Goal: Task Accomplishment & Management: Manage account settings

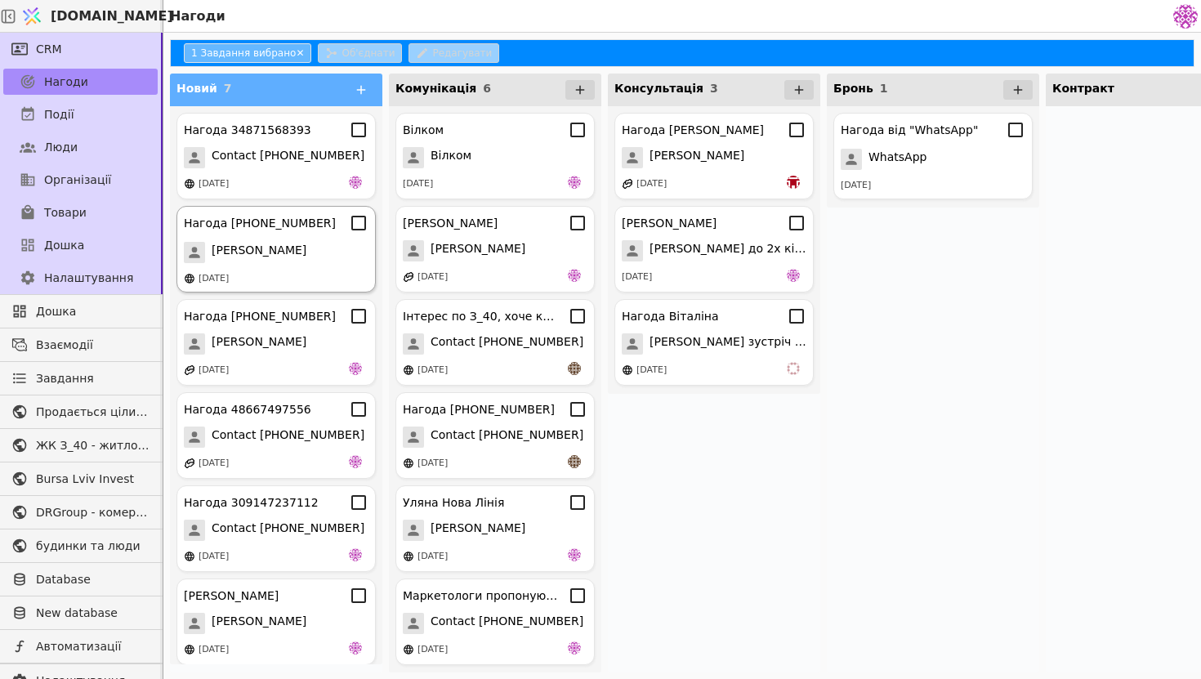
scroll to position [101, 0]
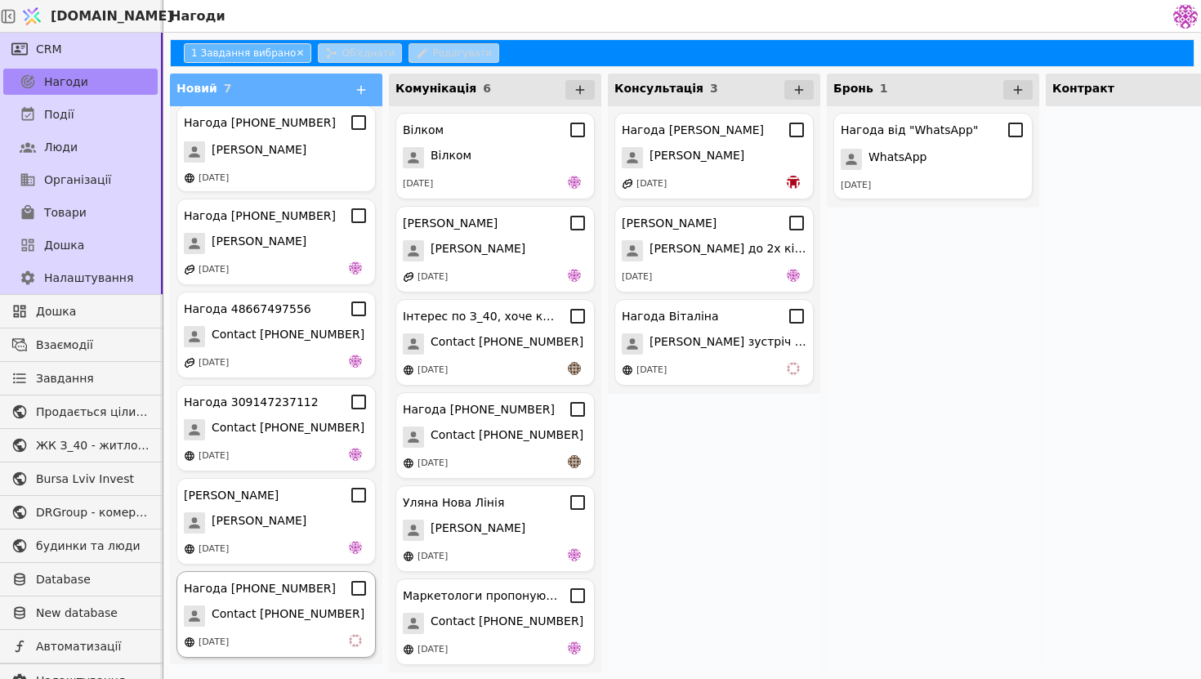
click at [283, 632] on div "Нагода [PHONE_NUMBER] Contact [PHONE_NUMBER] [DATE]" at bounding box center [275, 614] width 199 height 87
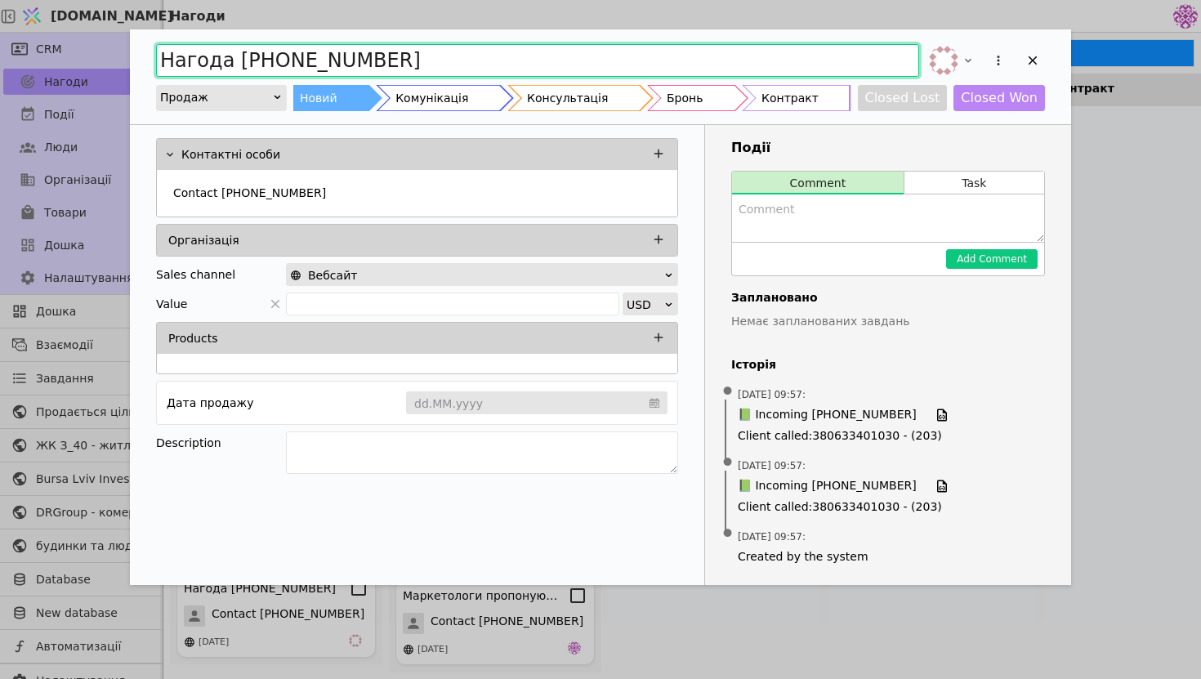
drag, startPoint x: 409, startPoint y: 64, endPoint x: 135, endPoint y: 51, distance: 274.8
click at [135, 52] on div "Нагода [PHONE_NUMBER] Продаж Новий Комунікація Консультація Бронь Контракт Clos…" at bounding box center [600, 76] width 941 height 95
type input "c"
type input "Співпраця стосовно канцелярії"
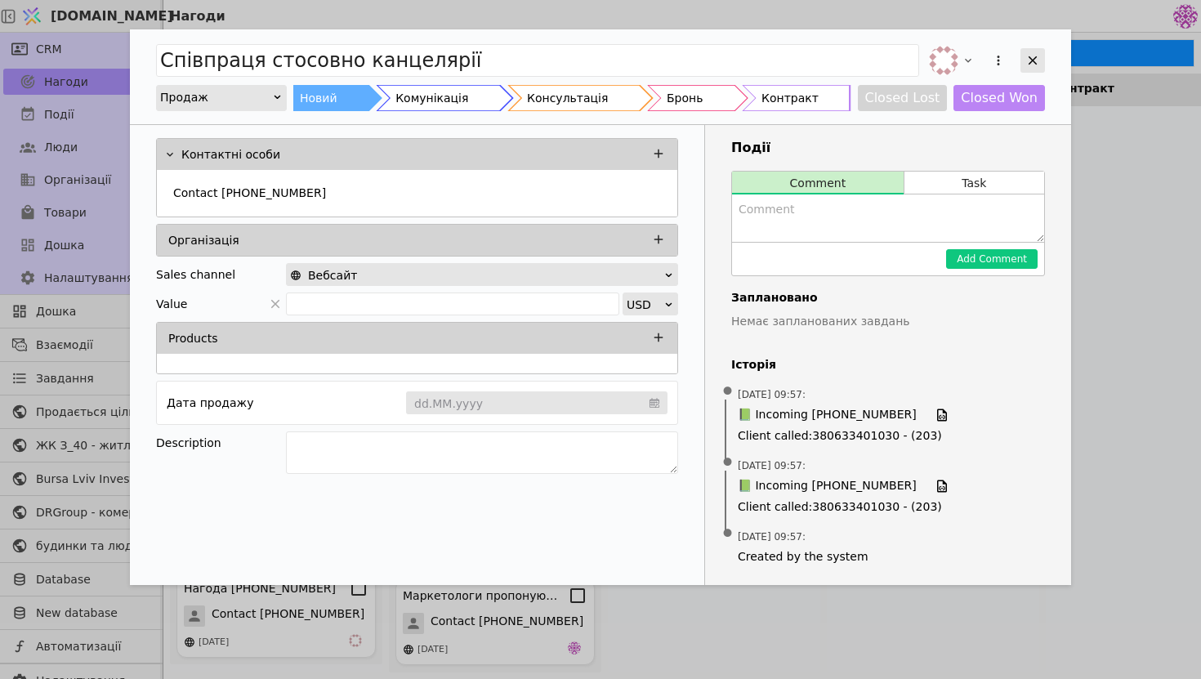
click at [1033, 56] on icon "Add Opportunity" at bounding box center [1032, 60] width 15 height 15
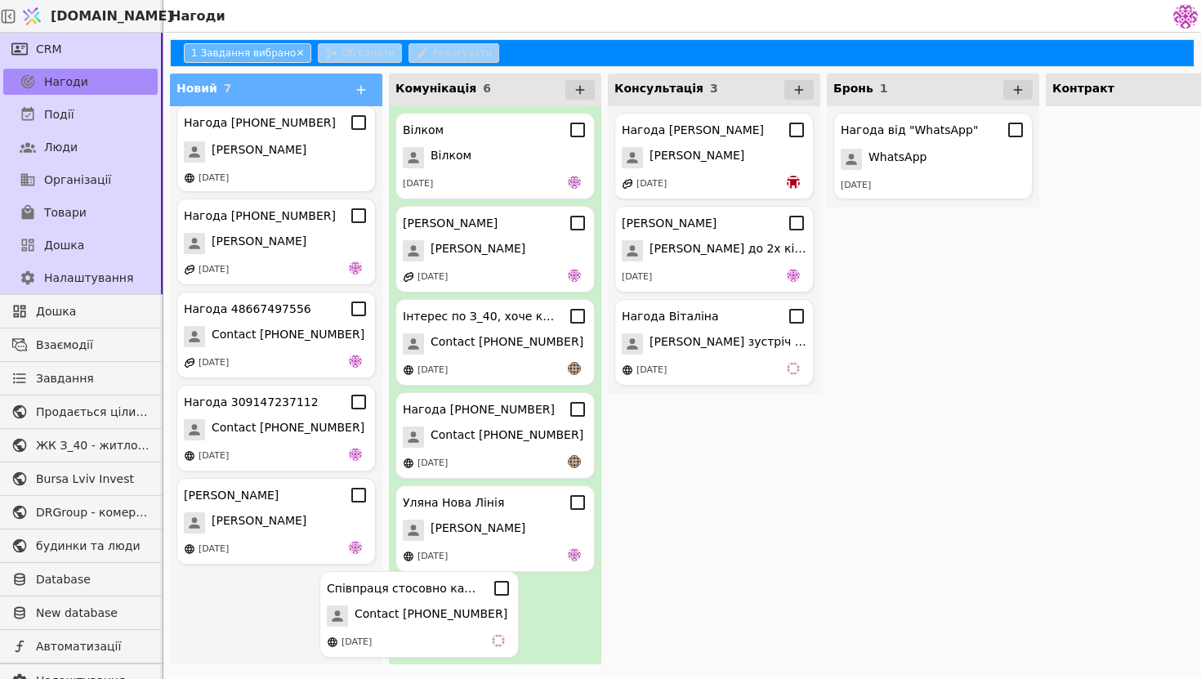
scroll to position [73, 0]
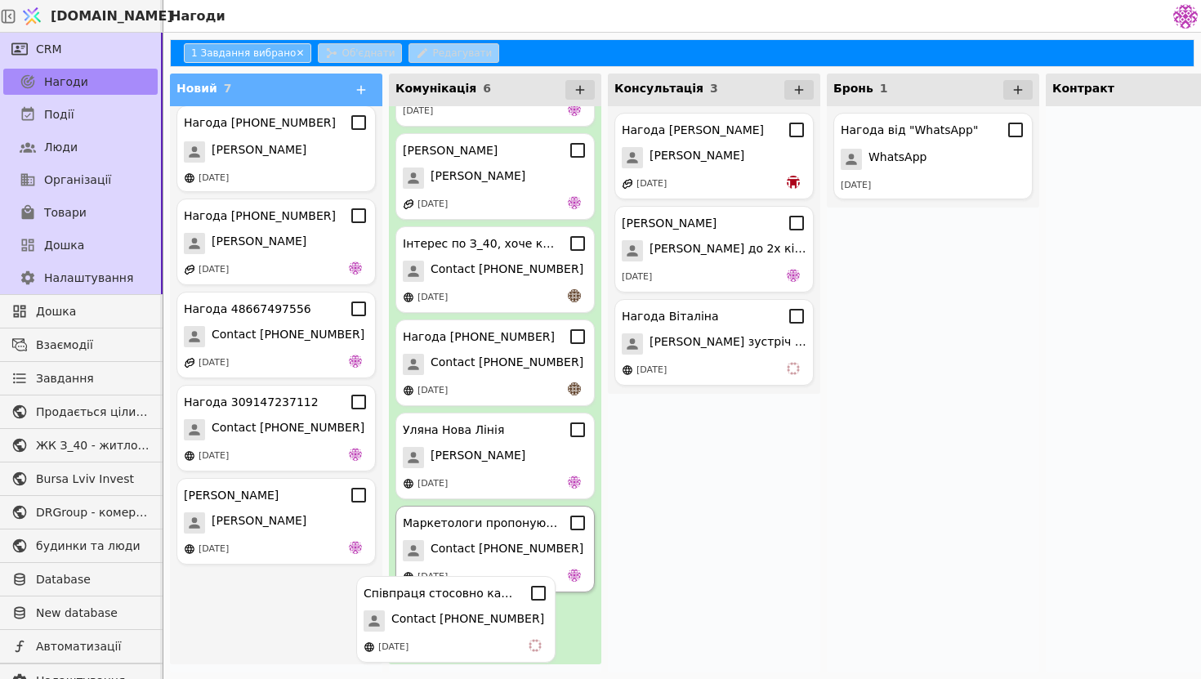
drag, startPoint x: 285, startPoint y: 583, endPoint x: 469, endPoint y: 588, distance: 183.9
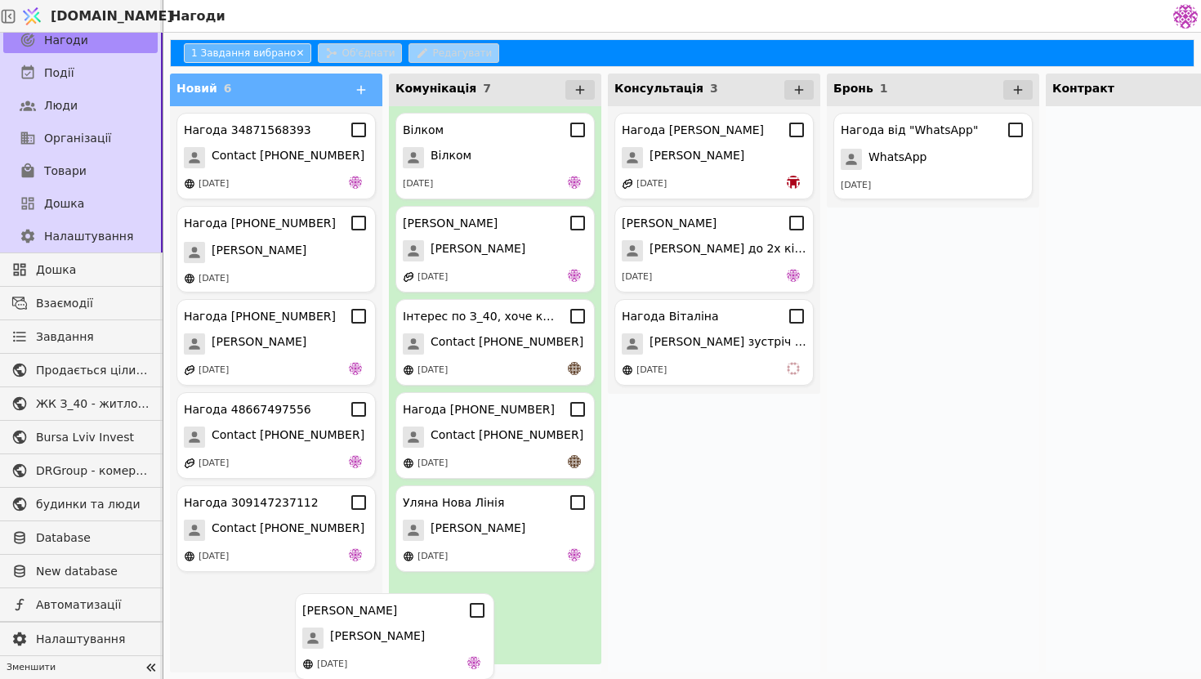
scroll to position [166, 0]
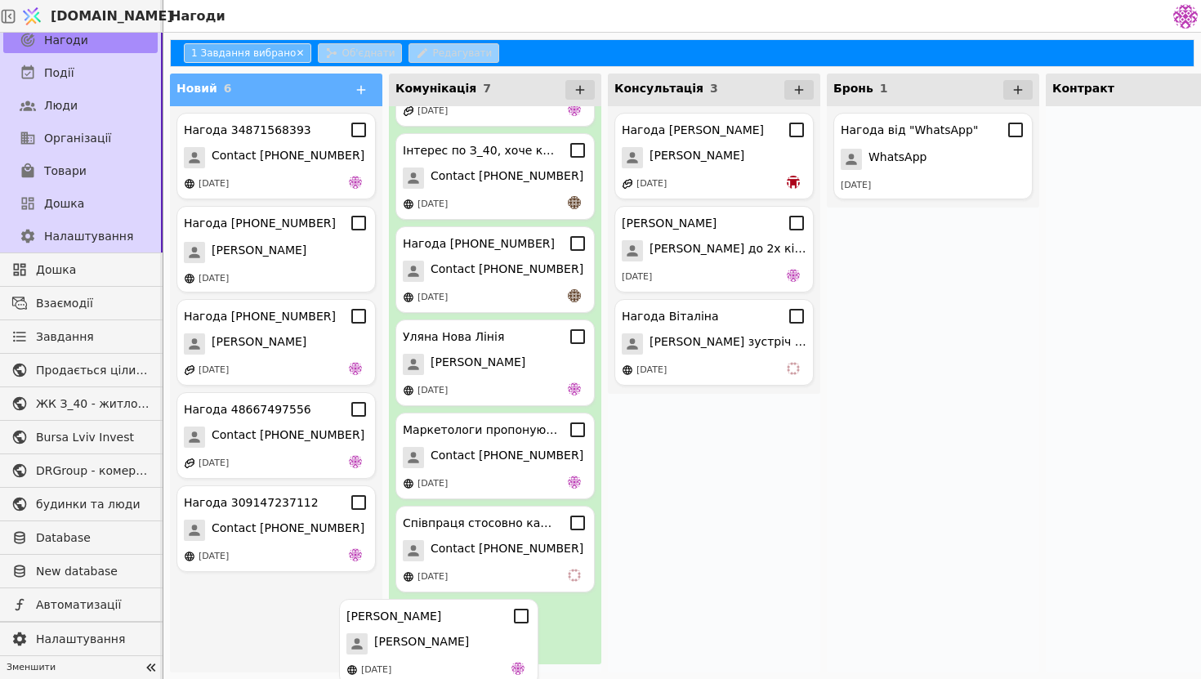
drag, startPoint x: 297, startPoint y: 637, endPoint x: 464, endPoint y: 658, distance: 168.8
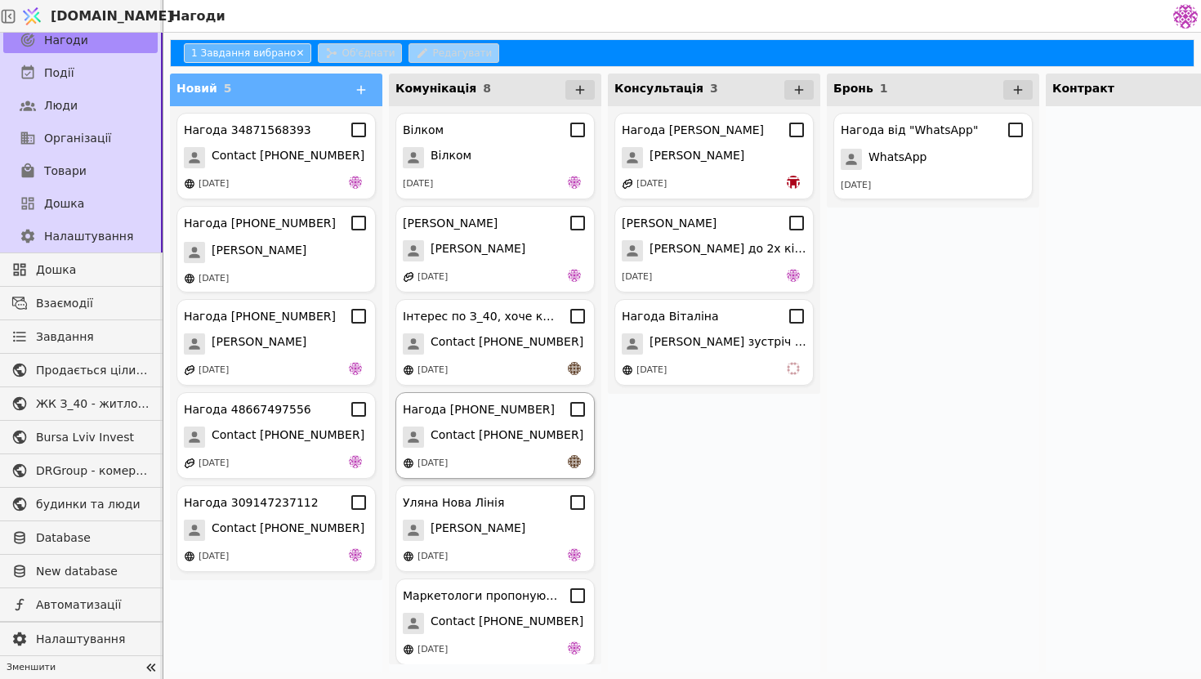
scroll to position [194, 0]
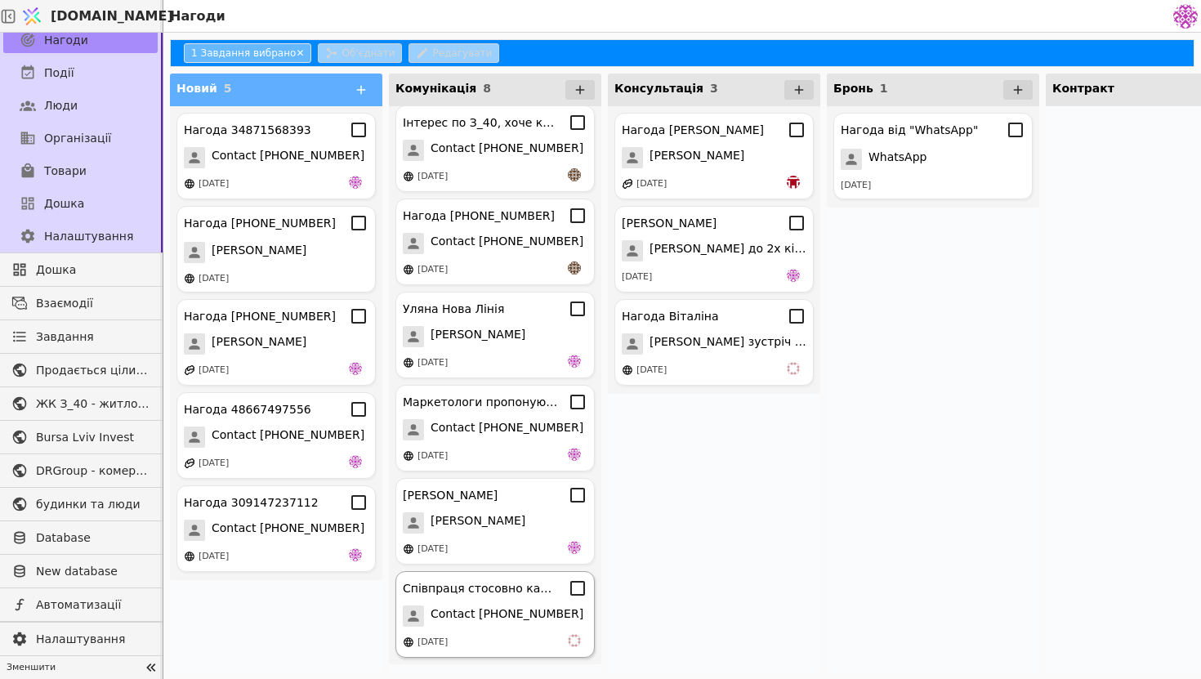
click at [534, 619] on span "Contact [PHONE_NUMBER]" at bounding box center [507, 615] width 153 height 21
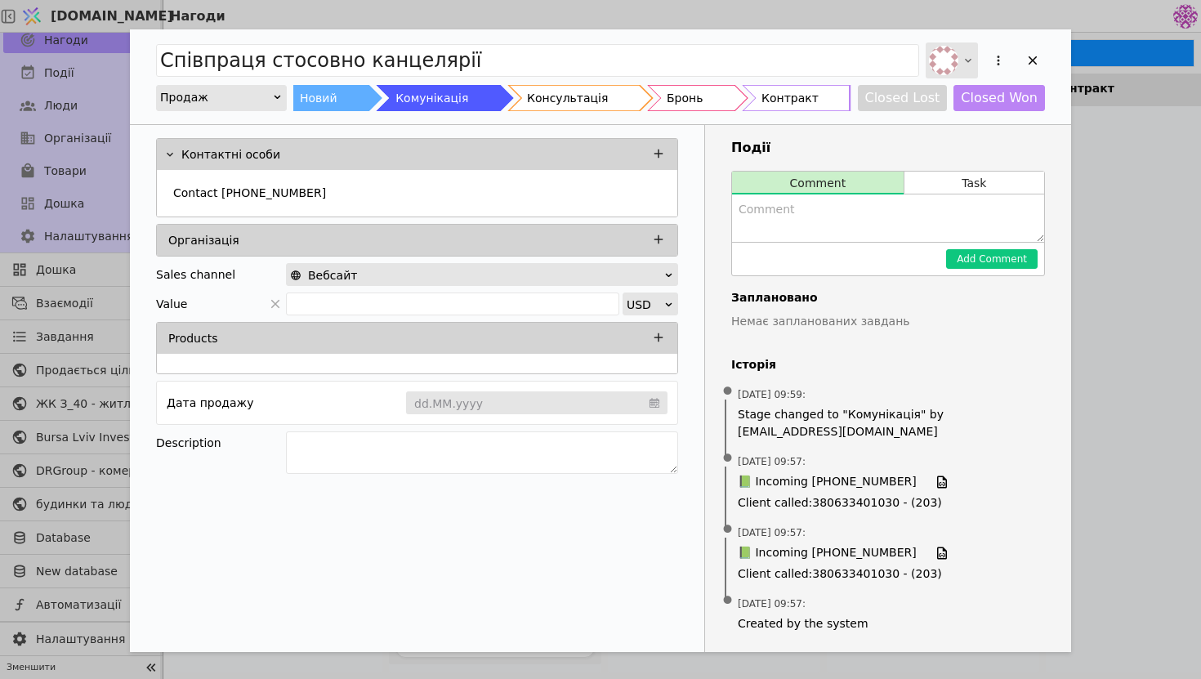
click at [971, 61] on icon "Add Opportunity" at bounding box center [968, 60] width 13 height 13
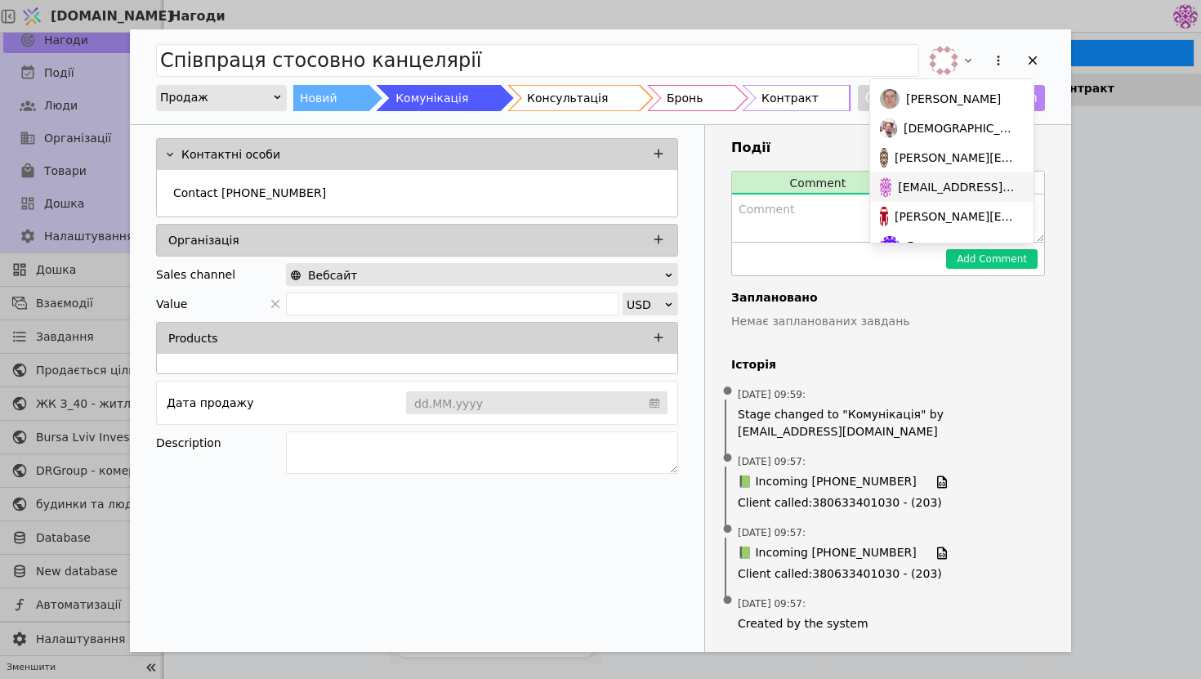
scroll to position [82, 0]
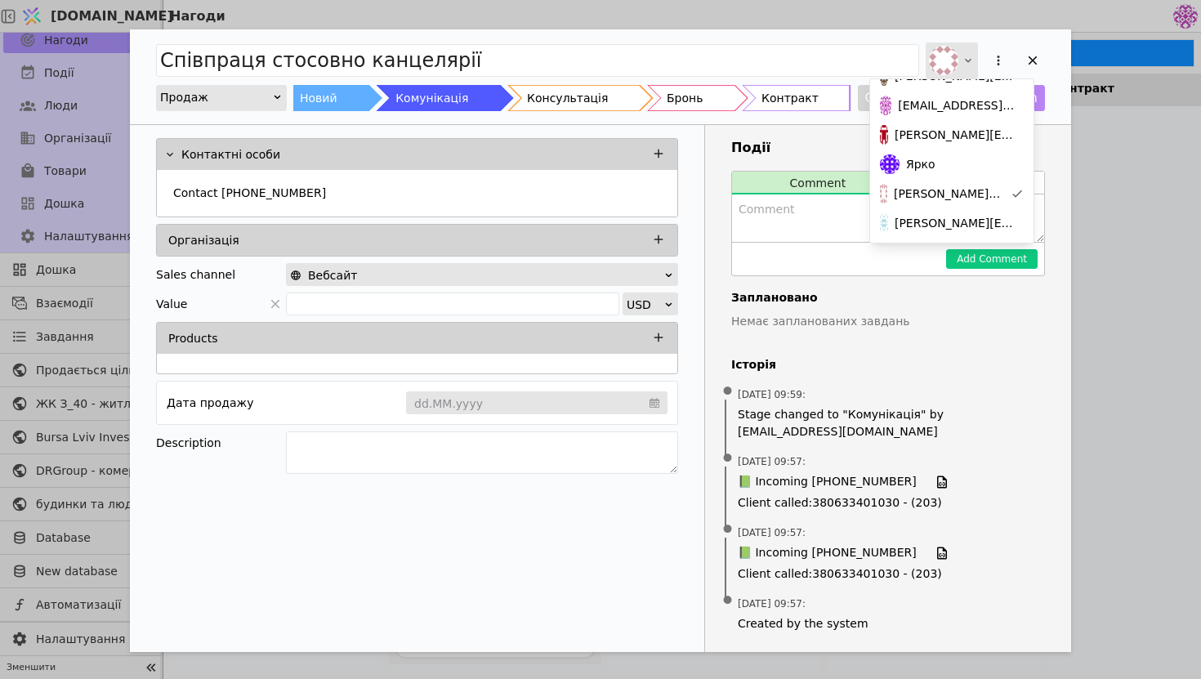
click at [958, 57] on div "Add Opportunity" at bounding box center [952, 60] width 52 height 36
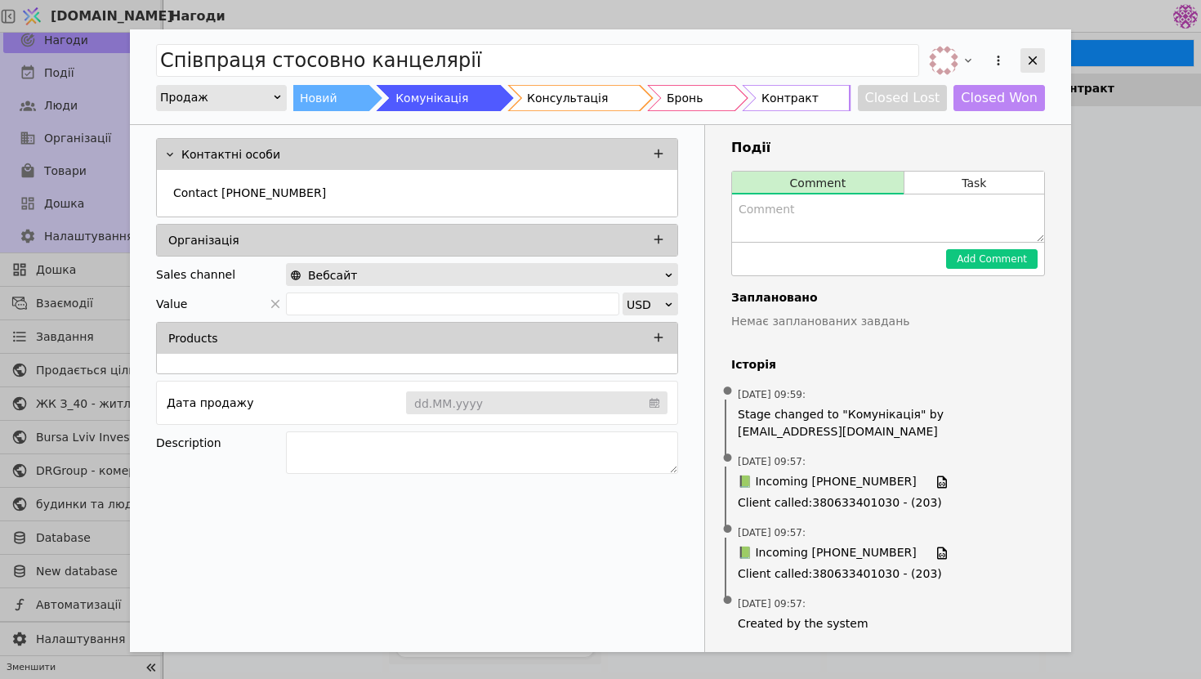
click at [1033, 61] on icon "Add Opportunity" at bounding box center [1032, 60] width 15 height 15
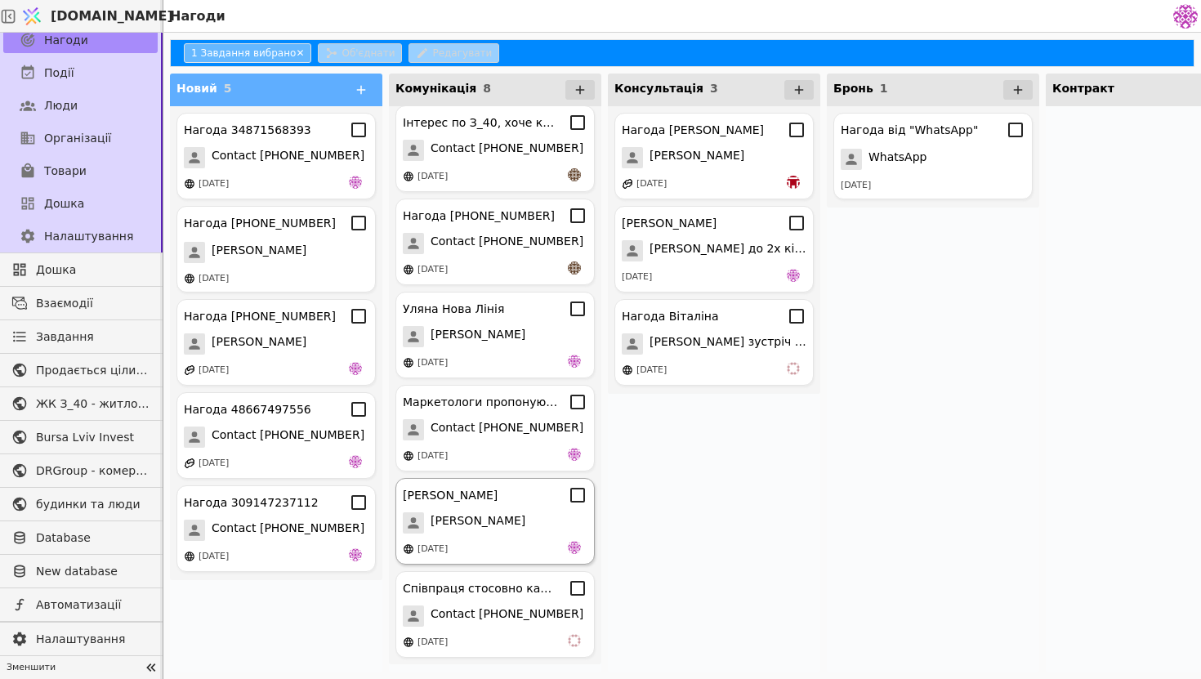
click at [496, 551] on div "[DATE]" at bounding box center [495, 549] width 185 height 16
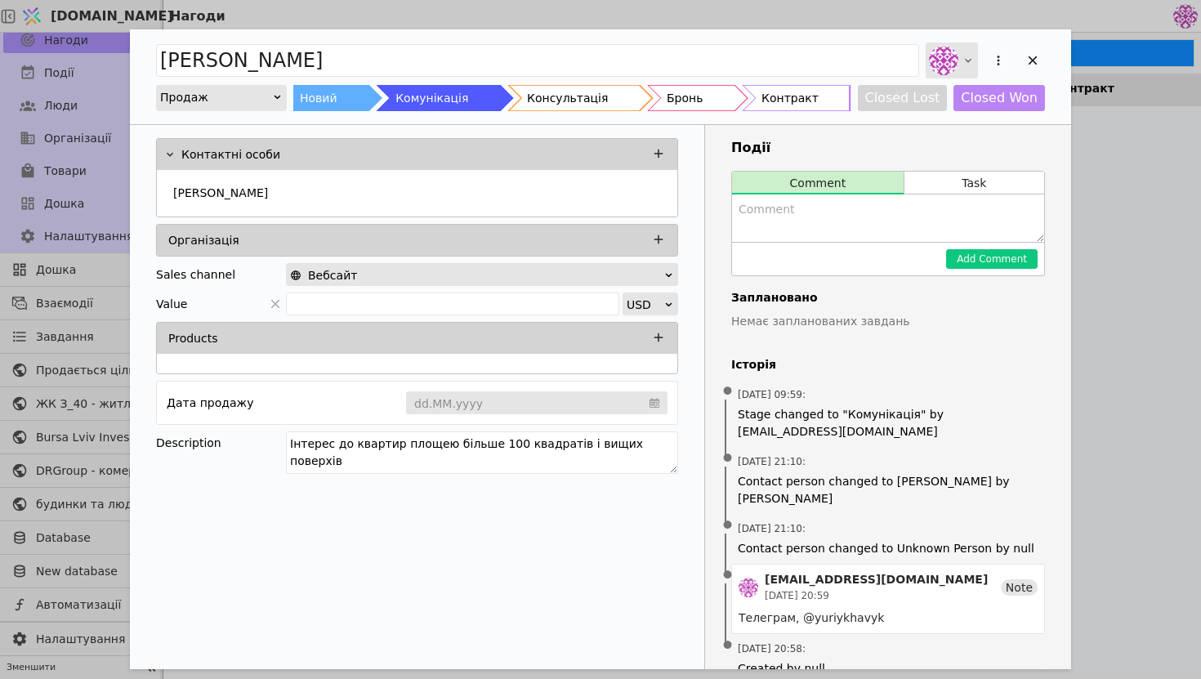
click at [969, 58] on icon "Add Opportunity" at bounding box center [968, 60] width 13 height 13
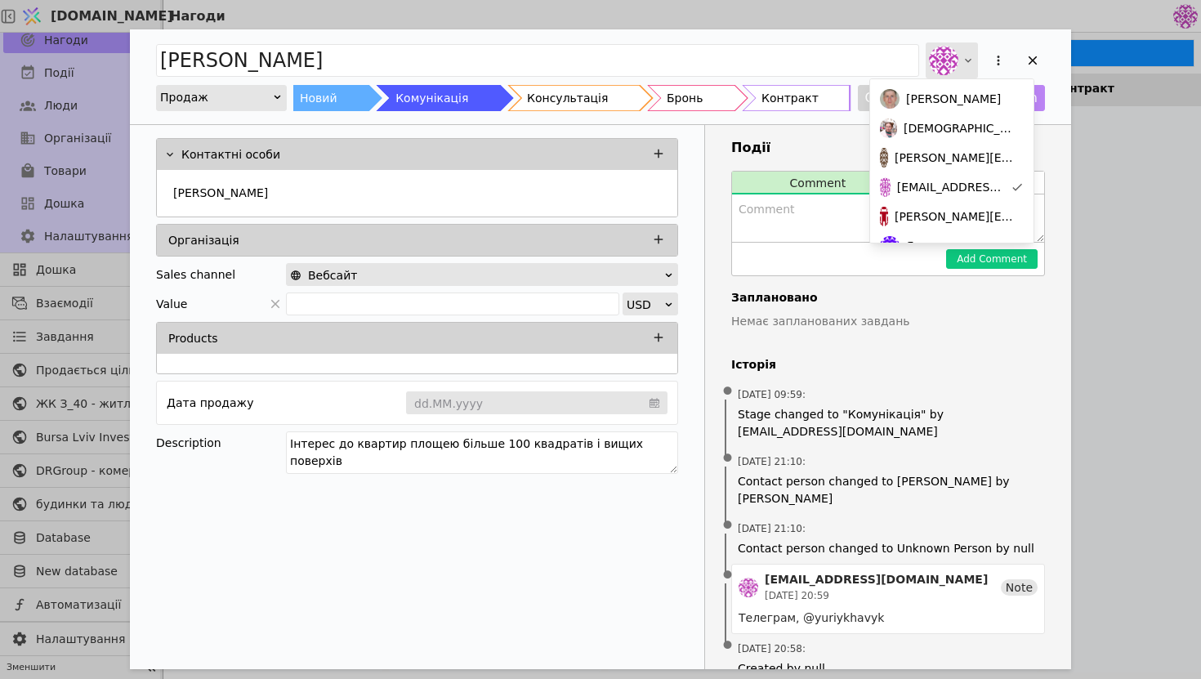
click at [969, 59] on icon "Add Opportunity" at bounding box center [968, 60] width 13 height 13
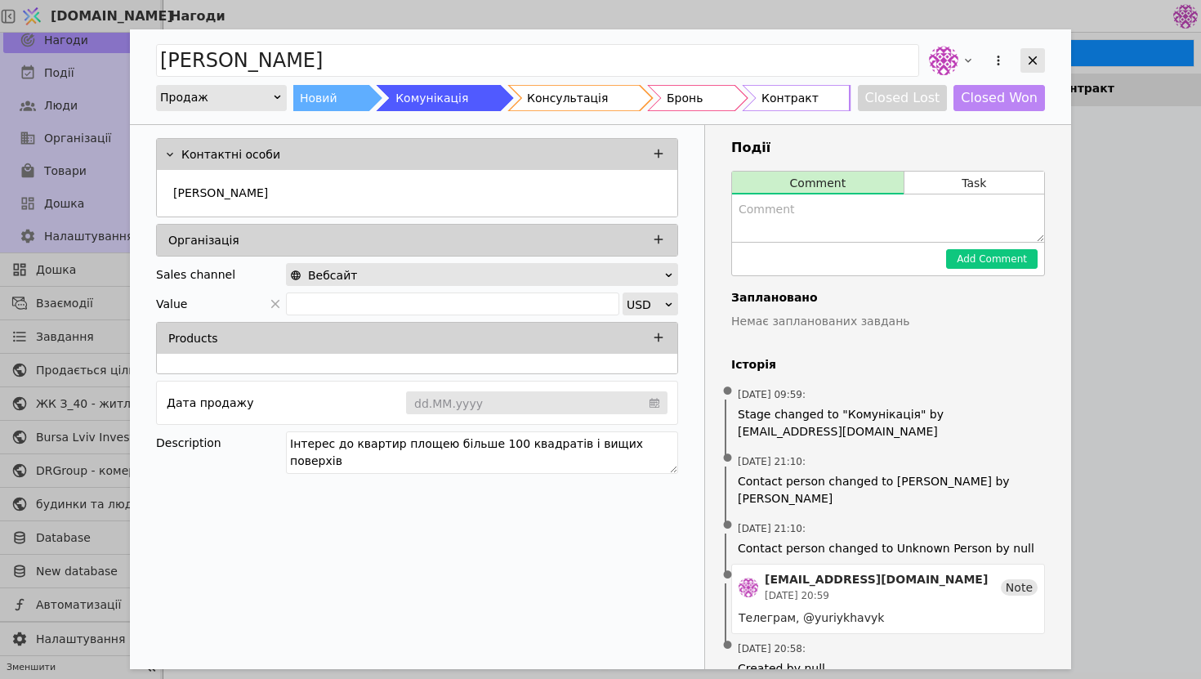
click at [1039, 60] on icon "Add Opportunity" at bounding box center [1032, 60] width 15 height 15
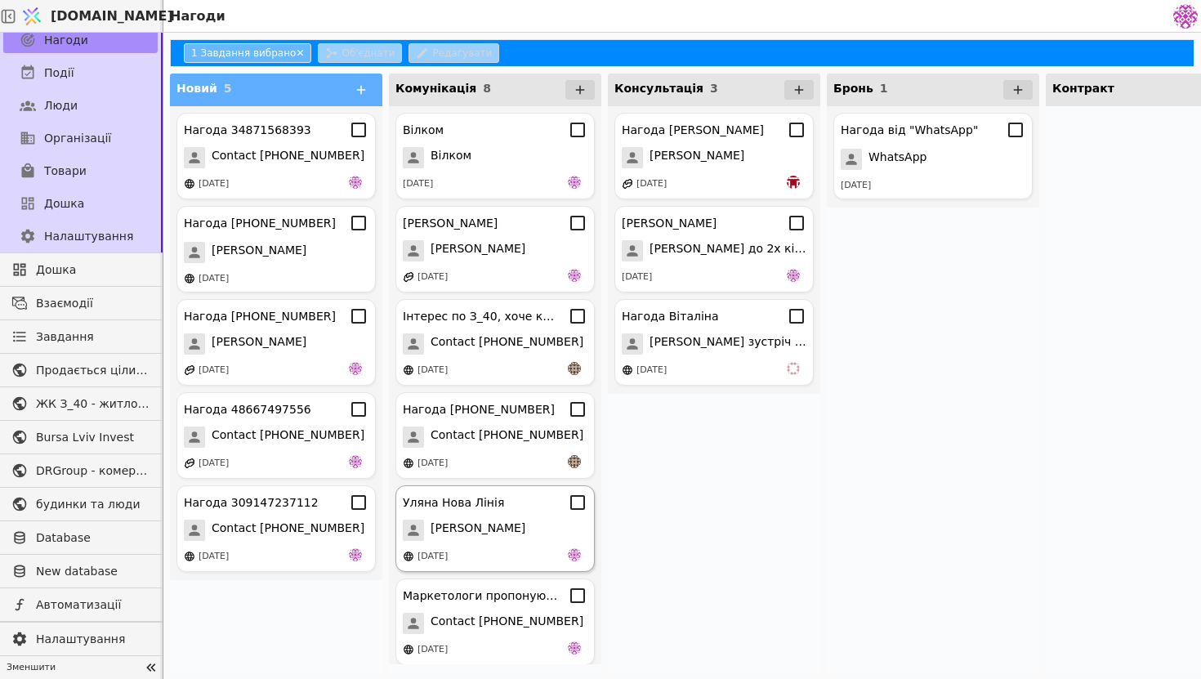
scroll to position [194, 0]
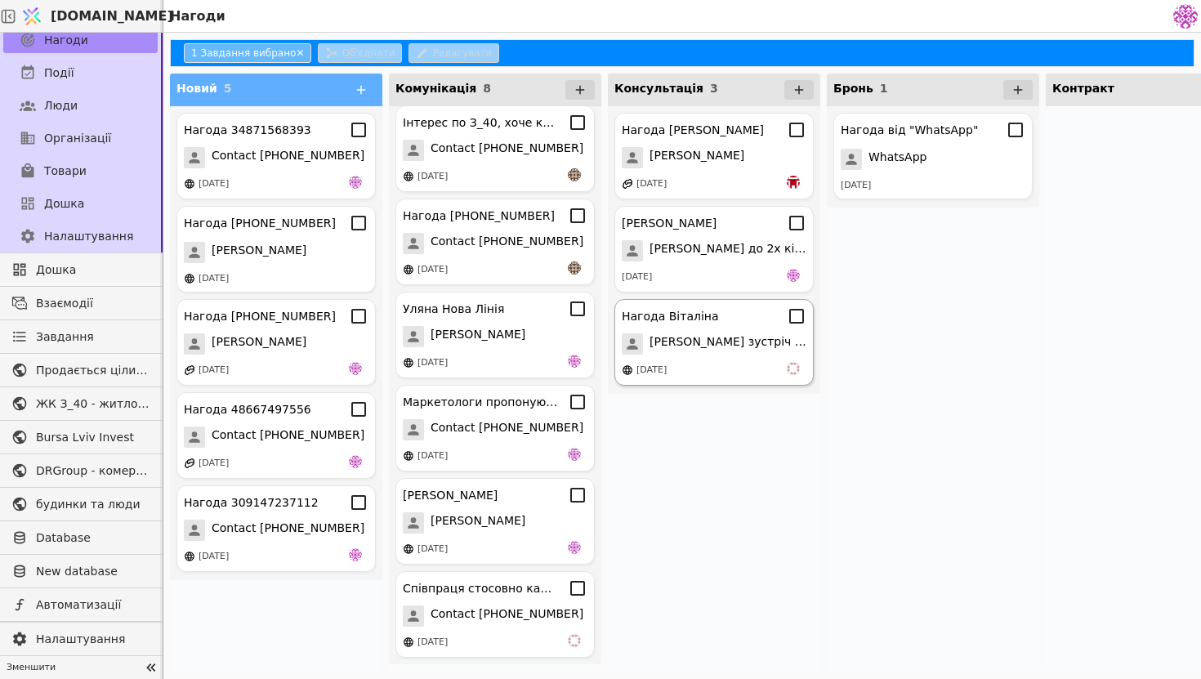
click at [726, 385] on div "Нагода [PERSON_NAME] зустріч 13.08 [DATE]" at bounding box center [713, 342] width 199 height 87
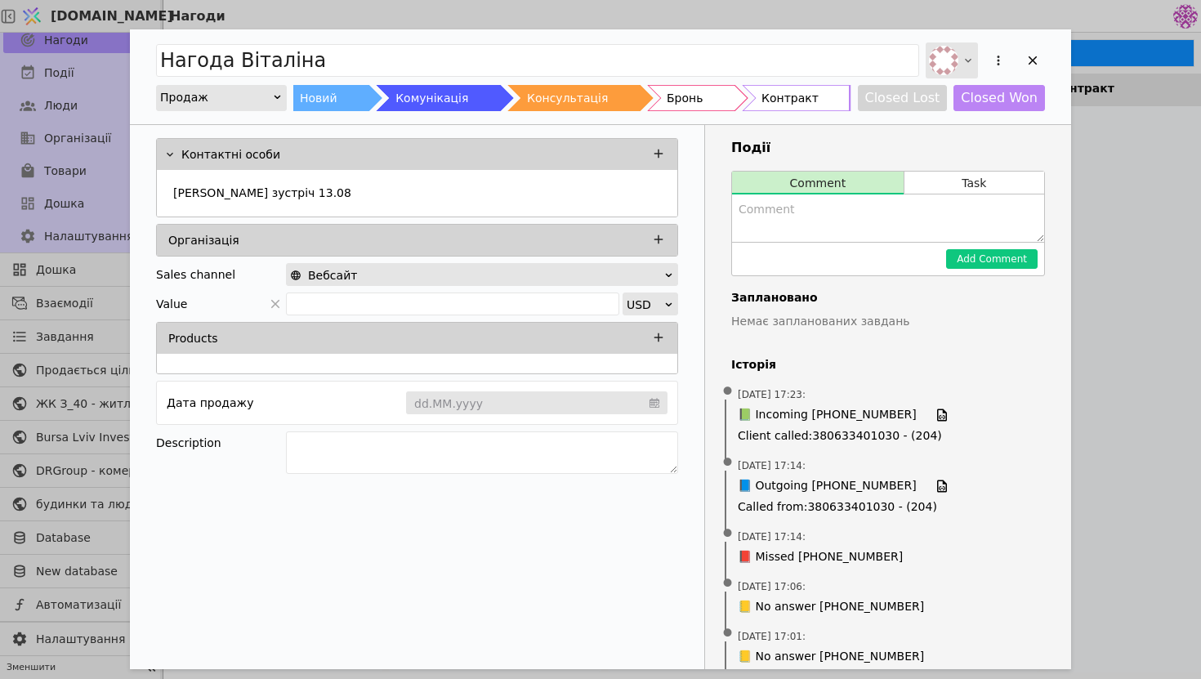
click at [966, 64] on icon "Add Opportunity" at bounding box center [968, 60] width 13 height 13
click at [1039, 59] on icon "Add Opportunity" at bounding box center [1032, 60] width 15 height 15
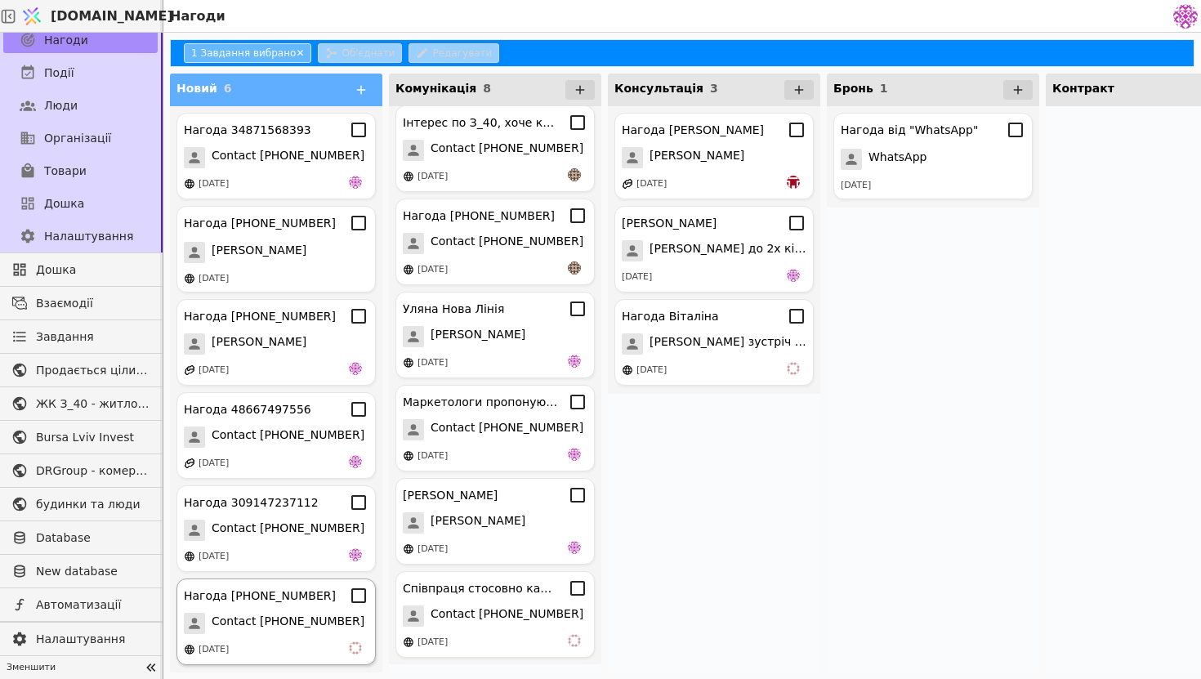
click at [284, 646] on div "[DATE]" at bounding box center [276, 649] width 185 height 16
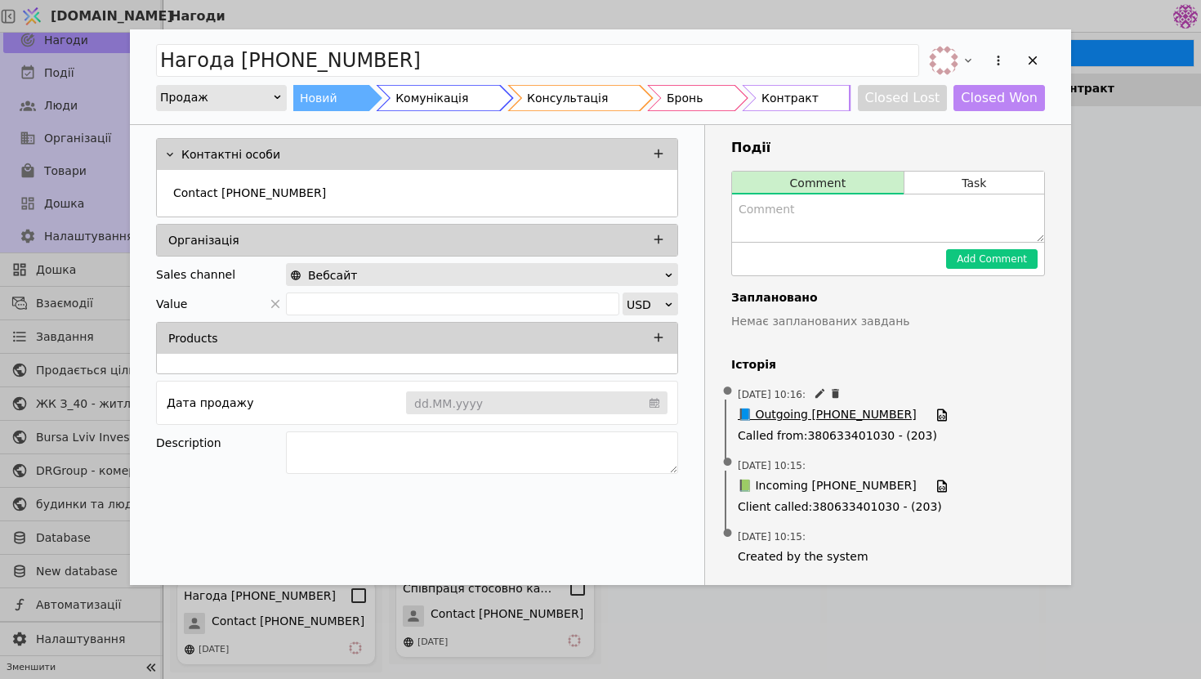
click at [853, 418] on span "📘 Outgoing [PHONE_NUMBER]" at bounding box center [827, 415] width 179 height 18
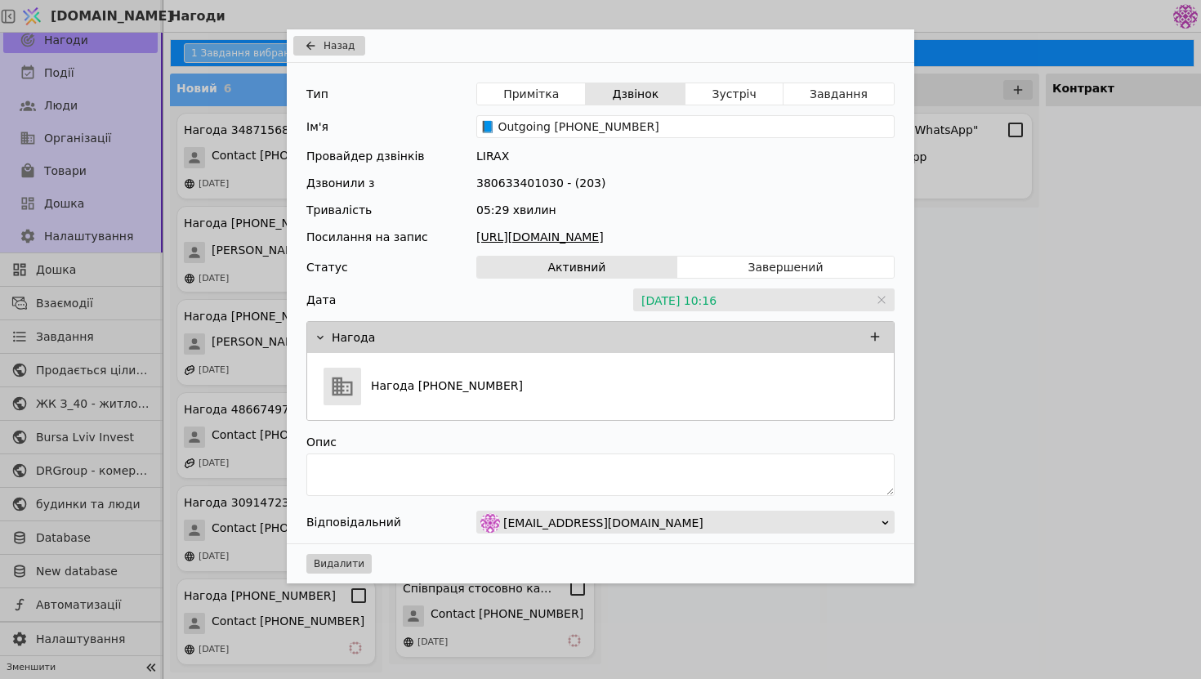
click at [704, 234] on link "[URL][DOMAIN_NAME]" at bounding box center [685, 237] width 418 height 17
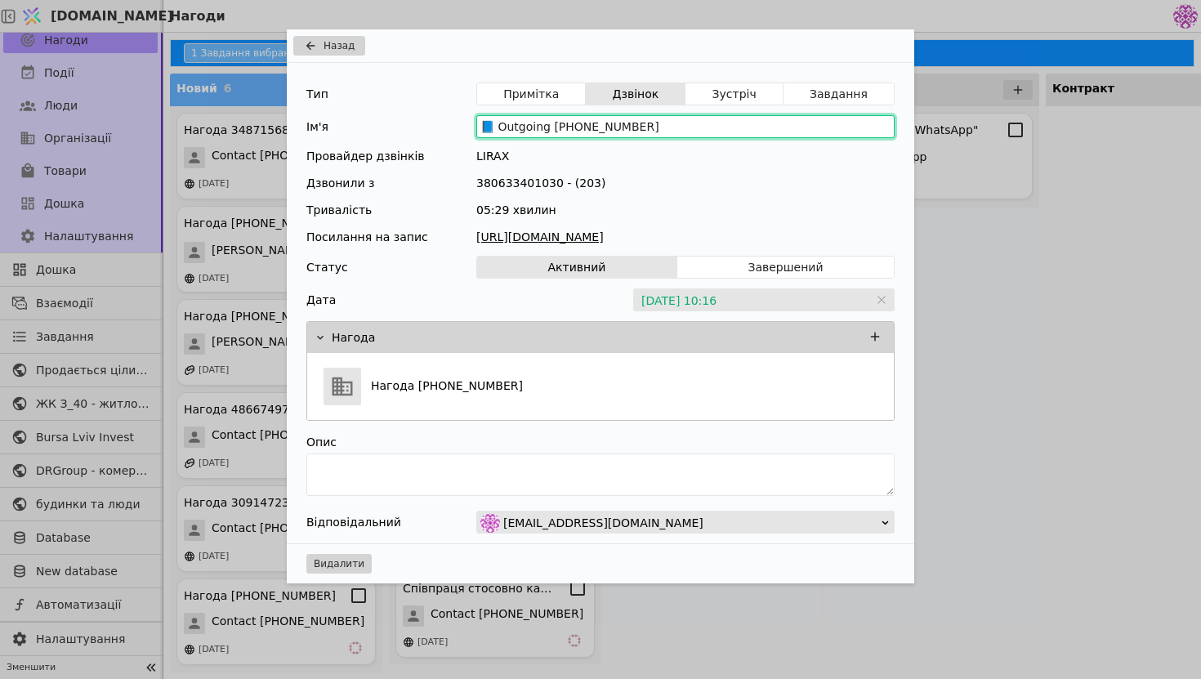
click at [684, 122] on input "📘 Outgoing [PHONE_NUMBER]" at bounding box center [685, 126] width 418 height 23
drag, startPoint x: 684, startPoint y: 123, endPoint x: 463, endPoint y: 89, distance: 223.3
click at [463, 89] on div "Тип Примітка Дзвінок Зустріч Завдання Ім'я 📘 Outgoing [PHONE_NUMBER] Провайдер …" at bounding box center [601, 303] width 628 height 480
drag, startPoint x: 694, startPoint y: 124, endPoint x: 465, endPoint y: 125, distance: 228.8
click at [464, 125] on div "Ім'я 📘 Outgoing [PHONE_NUMBER]" at bounding box center [600, 126] width 588 height 23
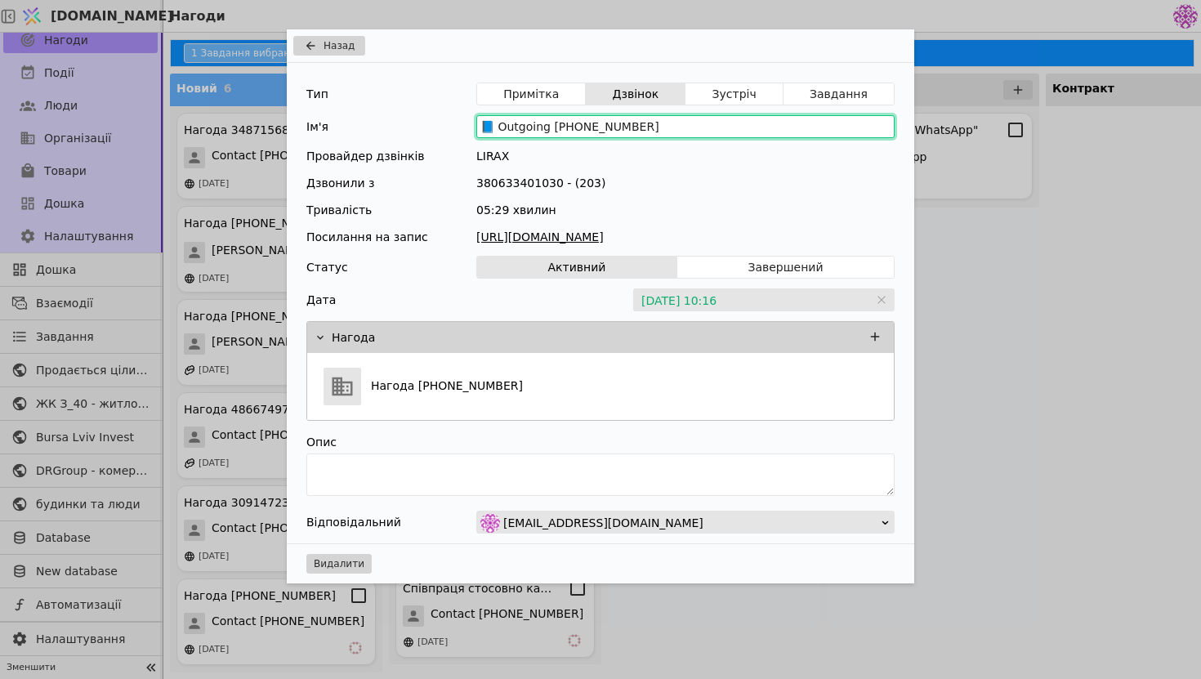
drag, startPoint x: 672, startPoint y: 130, endPoint x: 485, endPoint y: 118, distance: 187.5
click at [485, 118] on input "📘 Outgoing [PHONE_NUMBER]" at bounding box center [685, 126] width 418 height 23
drag, startPoint x: 650, startPoint y: 133, endPoint x: 471, endPoint y: 130, distance: 179.8
click at [471, 130] on div "Ім'я 📘 Outgoing [PHONE_NUMBER]" at bounding box center [600, 126] width 588 height 23
type input "📘 Outgoing [PHONE_NUMBER]"
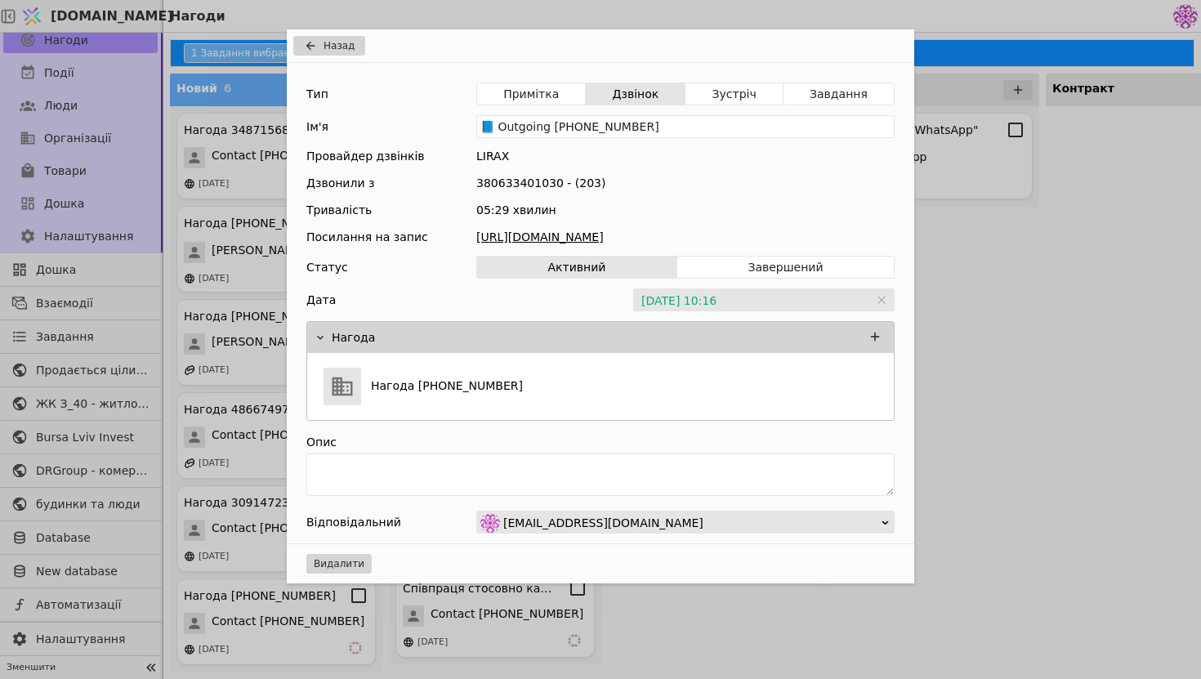
click at [1028, 212] on div "Назад Тип Примітка Дзвінок Зустріч Завдання Ім'я 📘 Outgoing [PHONE_NUMBER] Пров…" at bounding box center [600, 339] width 1201 height 679
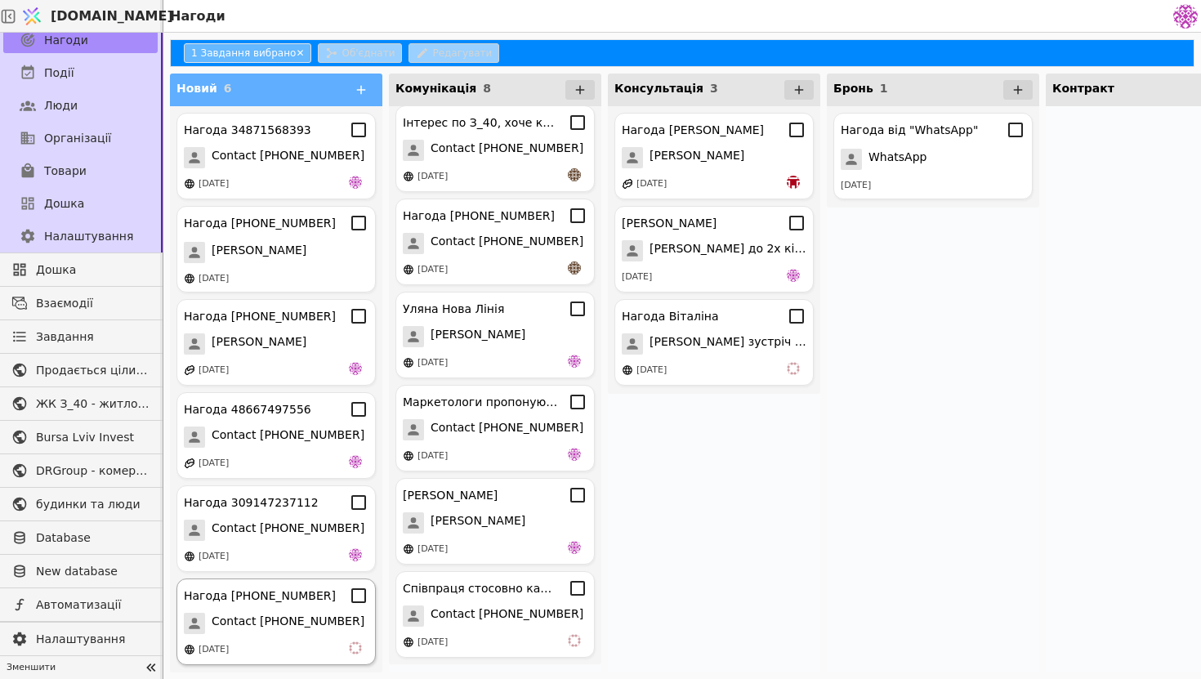
click at [306, 619] on span "Contact [PHONE_NUMBER]" at bounding box center [288, 623] width 153 height 21
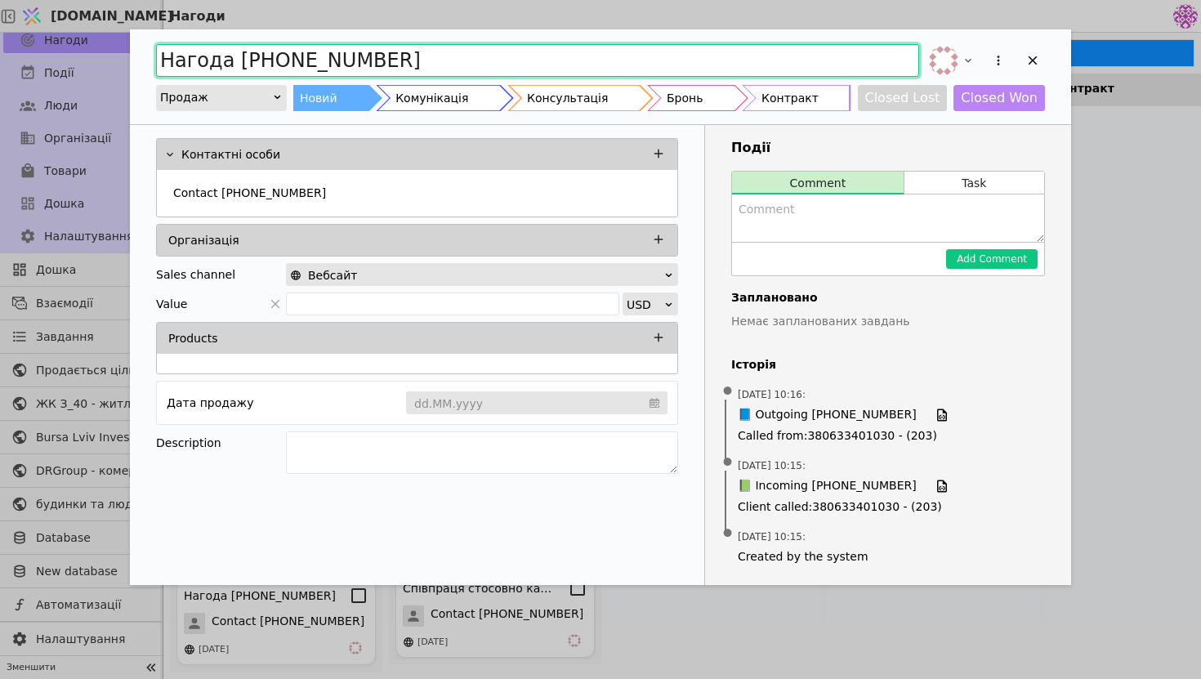
drag, startPoint x: 452, startPoint y: 68, endPoint x: 152, endPoint y: 51, distance: 300.3
click at [150, 51] on div "Нагода [PHONE_NUMBER] Продаж Новий Комунікація Консультація Бронь Контракт Clos…" at bounding box center [600, 76] width 941 height 95
type input "N"
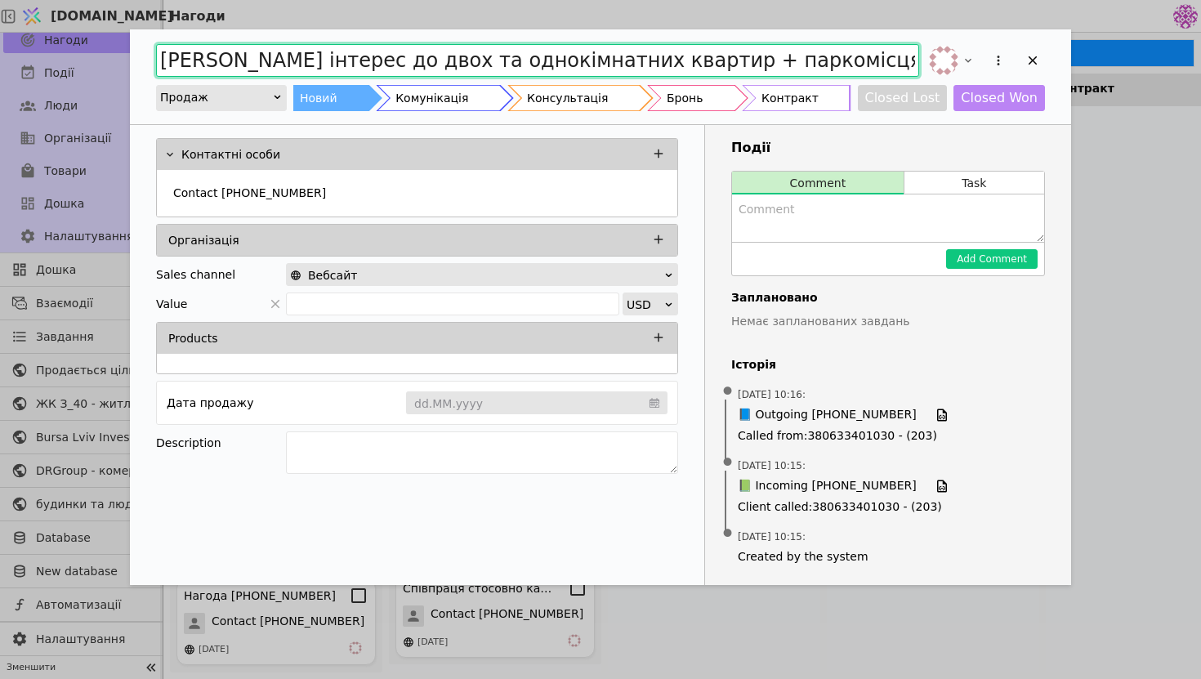
drag, startPoint x: 217, startPoint y: 59, endPoint x: 921, endPoint y: 59, distance: 703.5
click at [921, 59] on div "[PERSON_NAME] інтерес до двох та однокімнатних квартир + паркомісця та комерція" at bounding box center [600, 60] width 889 height 36
type input "[PERSON_NAME] інтерес до двох та однокімнатних квартир + паркомісця та комерція"
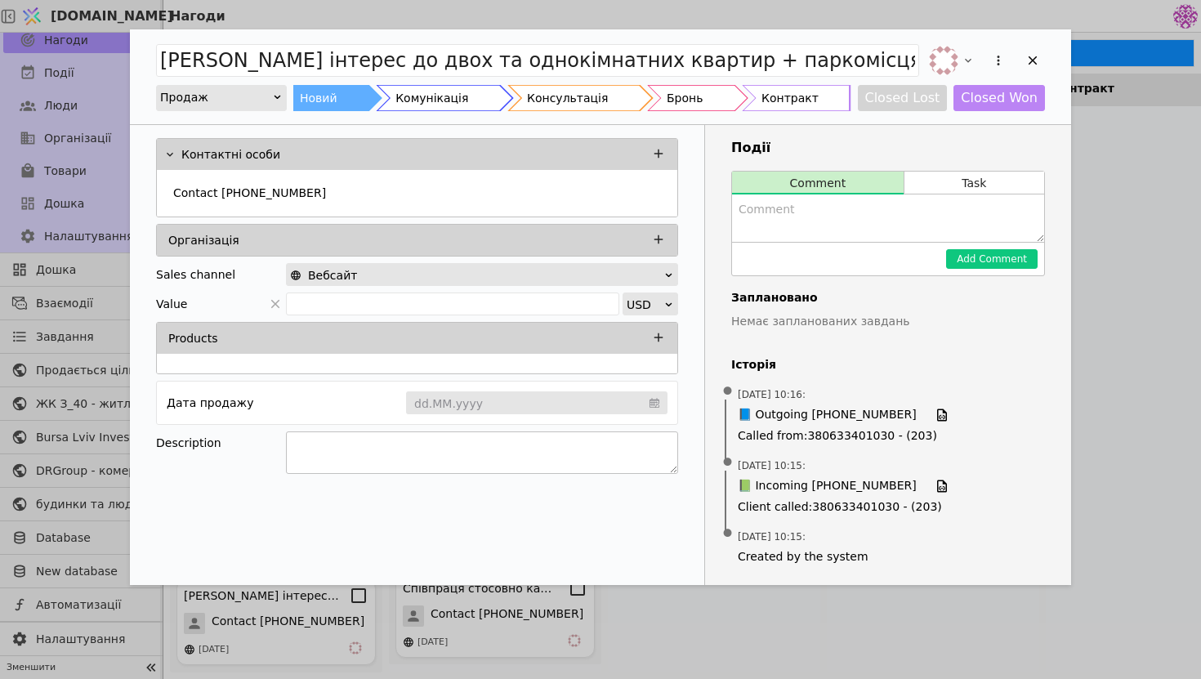
click at [483, 449] on textarea "Add Opportunity" at bounding box center [482, 452] width 392 height 42
paste textarea "інтерес до двох та однокімнатних квартир + паркомісця та комерція"
type textarea "інтерес до двох та однокімнатних квартир + паркомісця та комерція"
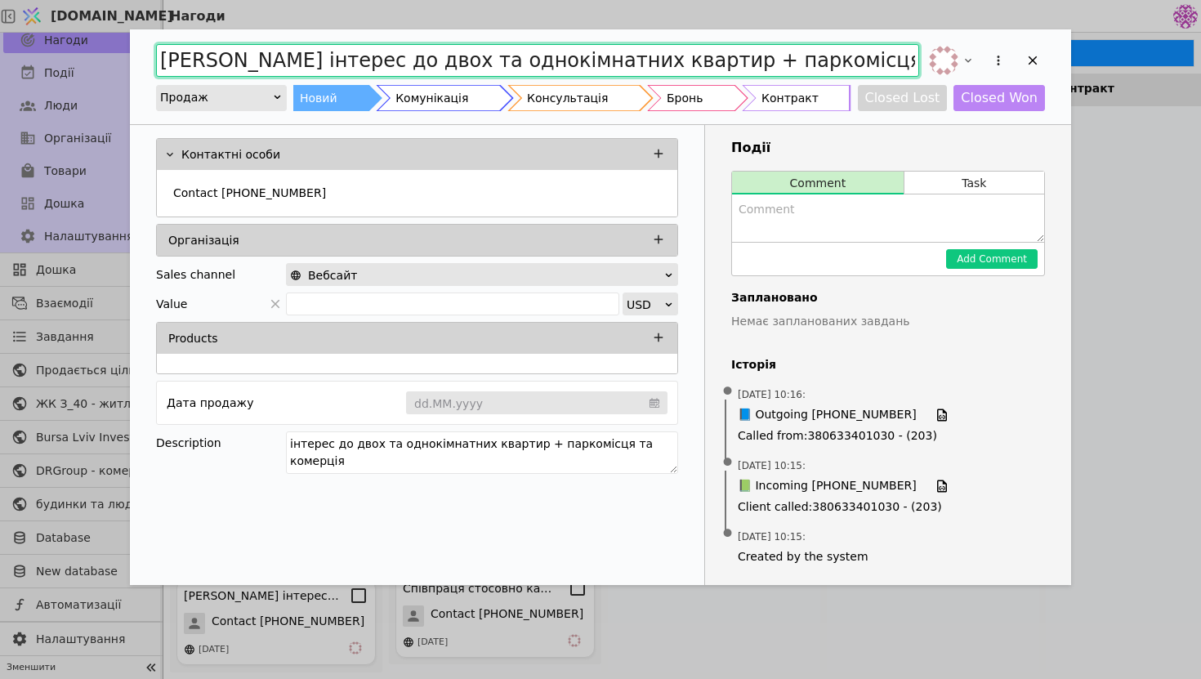
drag, startPoint x: 217, startPoint y: 56, endPoint x: 842, endPoint y: 60, distance: 625.9
click at [842, 60] on input "[PERSON_NAME] інтерес до двох та однокімнатних квартир + паркомісця та комерція" at bounding box center [537, 60] width 763 height 33
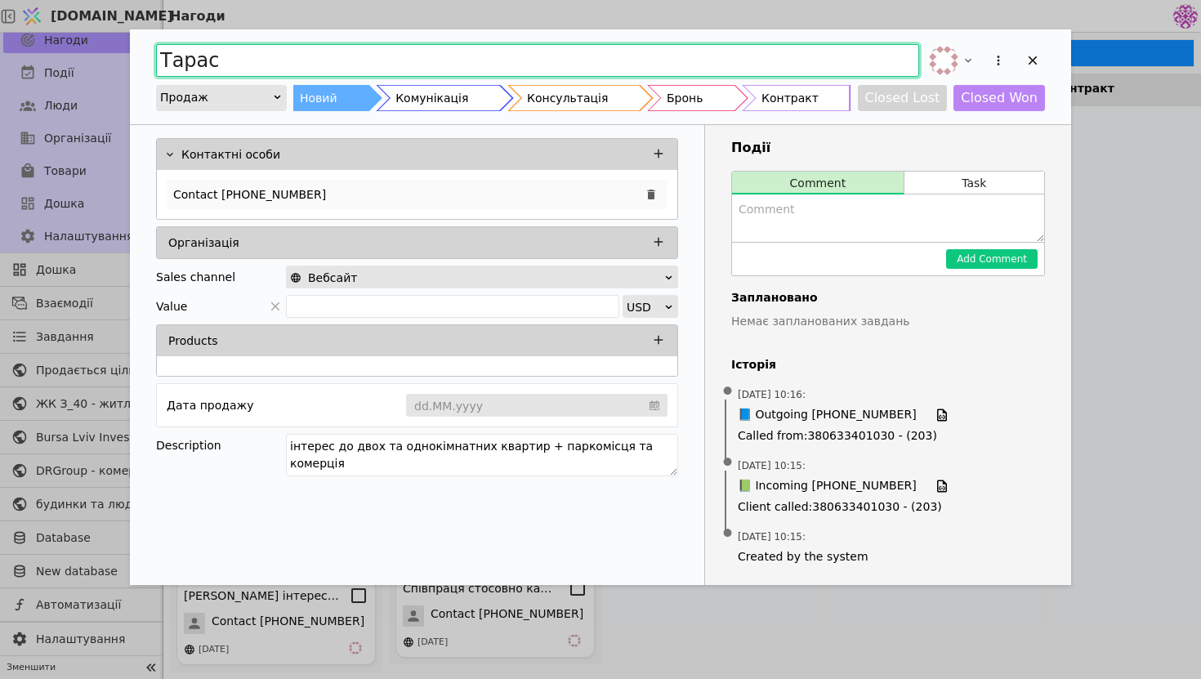
type input "Тарас"
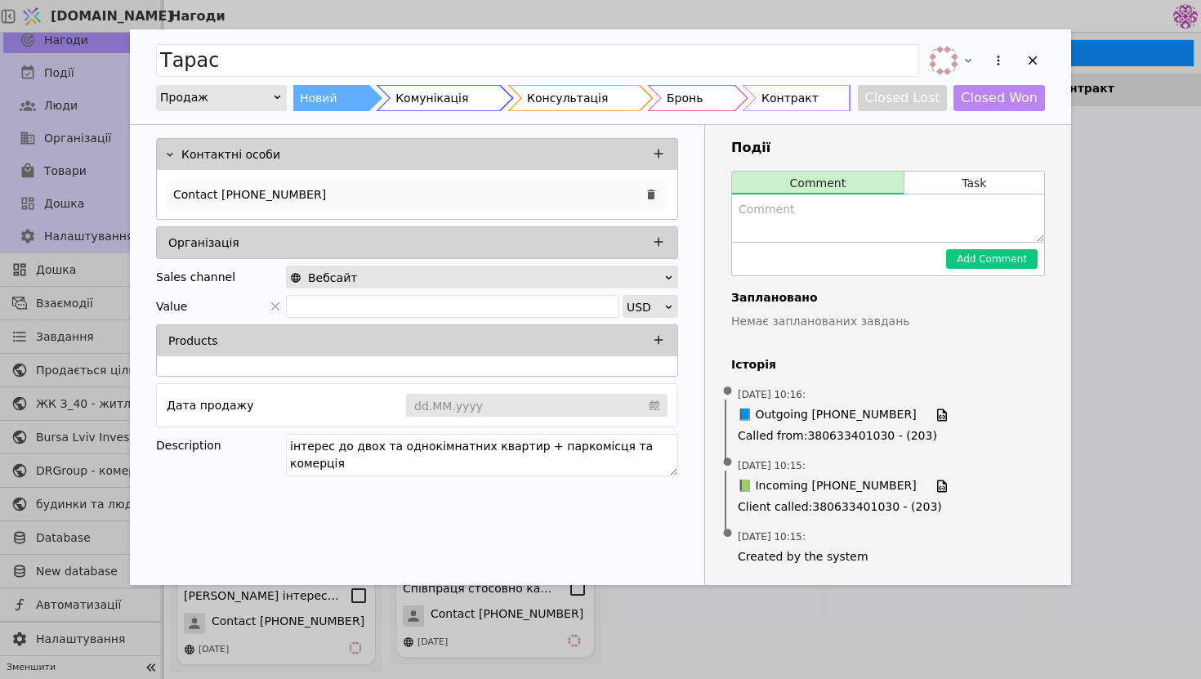
click at [477, 195] on div "Contact [PHONE_NUMBER]" at bounding box center [417, 194] width 501 height 29
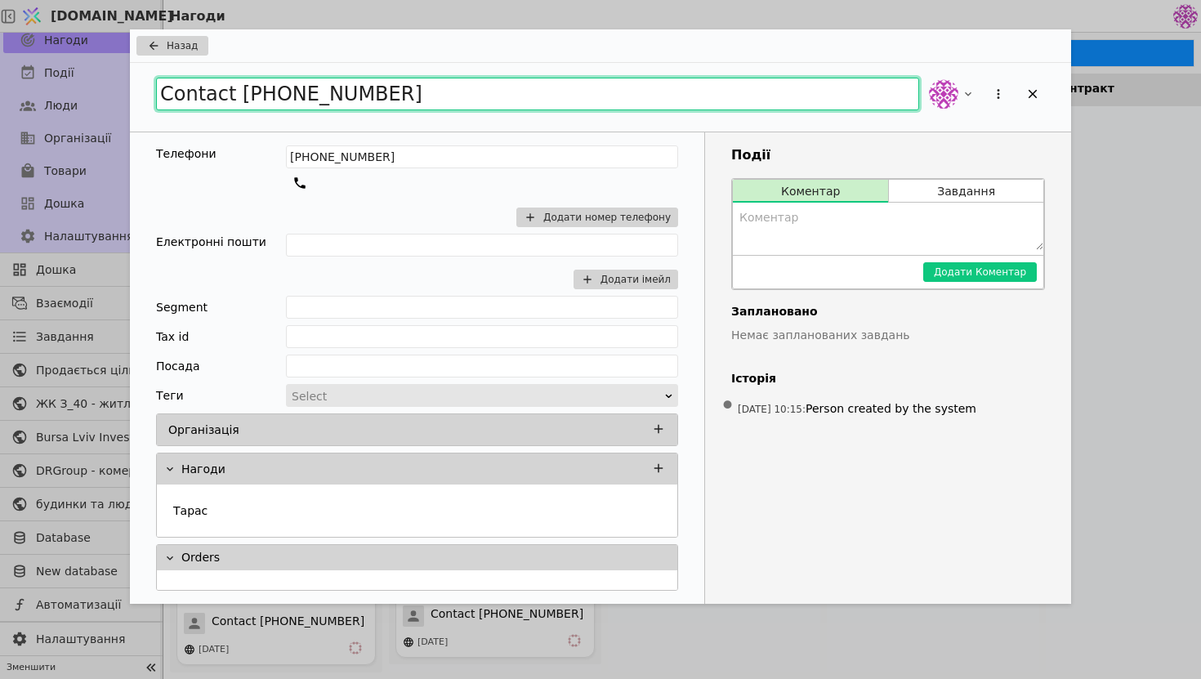
drag, startPoint x: 448, startPoint y: 92, endPoint x: 70, endPoint y: 104, distance: 377.7
click at [70, 104] on div "Назад Contact [PHONE_NUMBER] Телефони [PHONE_NUMBER] Додати номер телефону Елек…" at bounding box center [600, 339] width 1201 height 679
type input "Тарас"
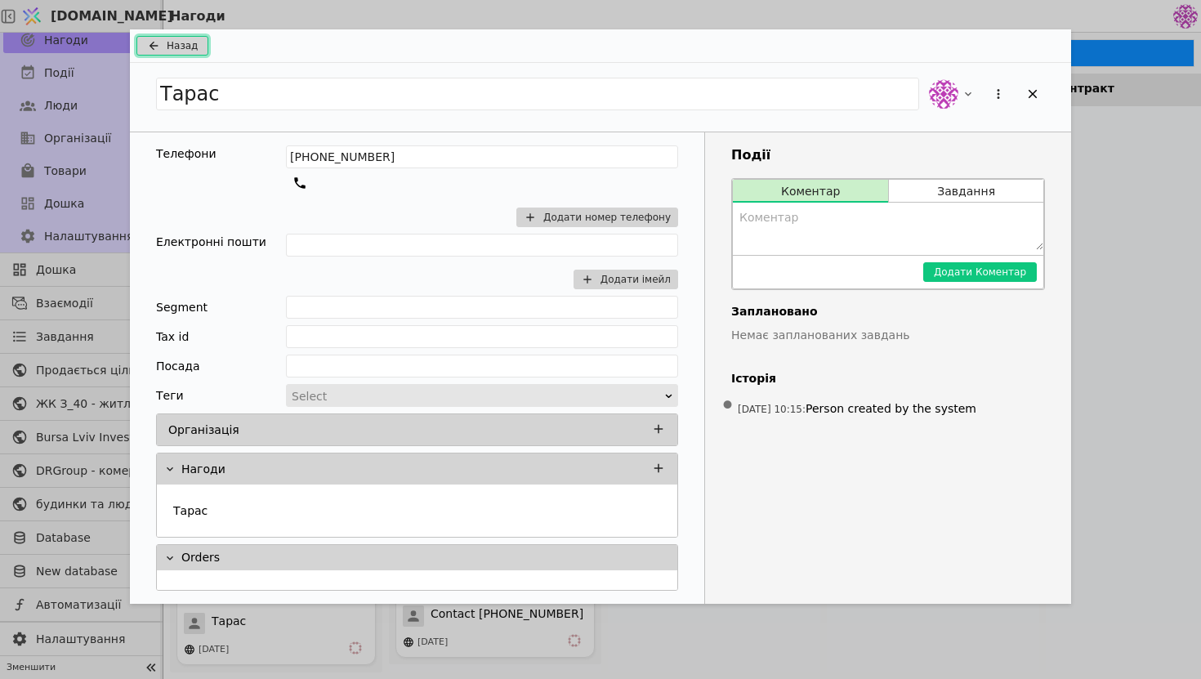
click at [179, 42] on span "Назад" at bounding box center [182, 45] width 31 height 15
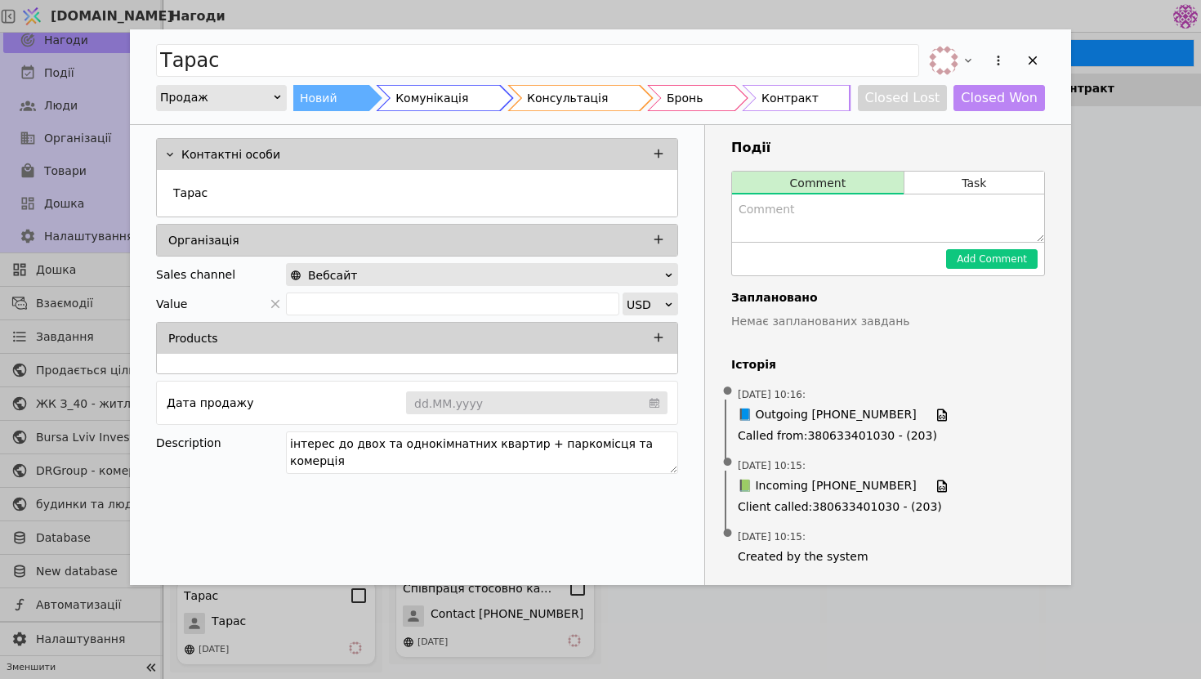
click at [1050, 58] on div "[PERSON_NAME] Продаж Новий Комунікація Консультація Бронь Контракт Closed Lost …" at bounding box center [600, 76] width 941 height 95
click at [1030, 60] on icon "Add Opportunity" at bounding box center [1032, 60] width 15 height 15
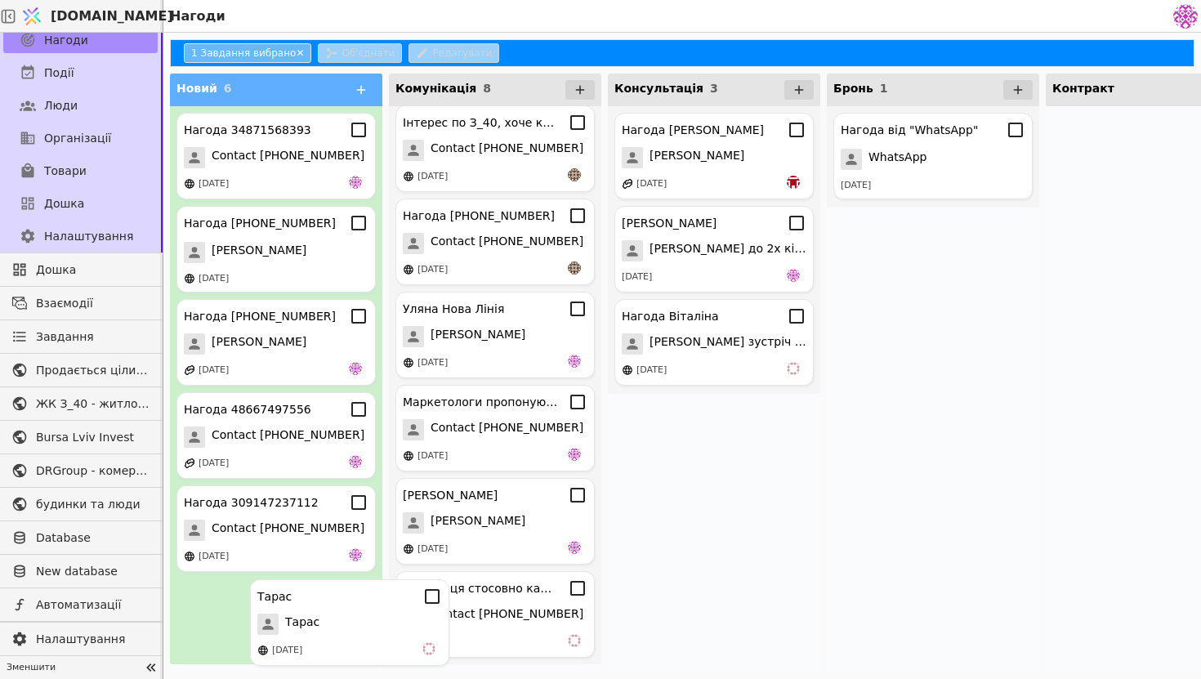
scroll to position [259, 0]
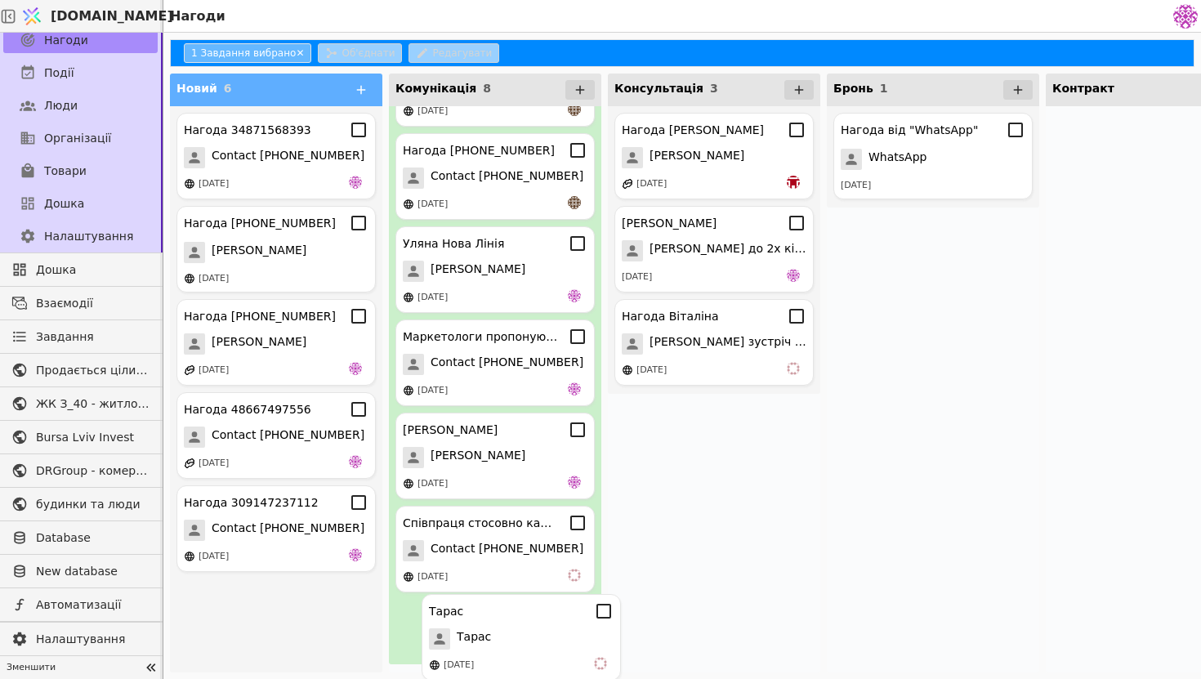
drag, startPoint x: 254, startPoint y: 607, endPoint x: 505, endPoint y: 623, distance: 251.3
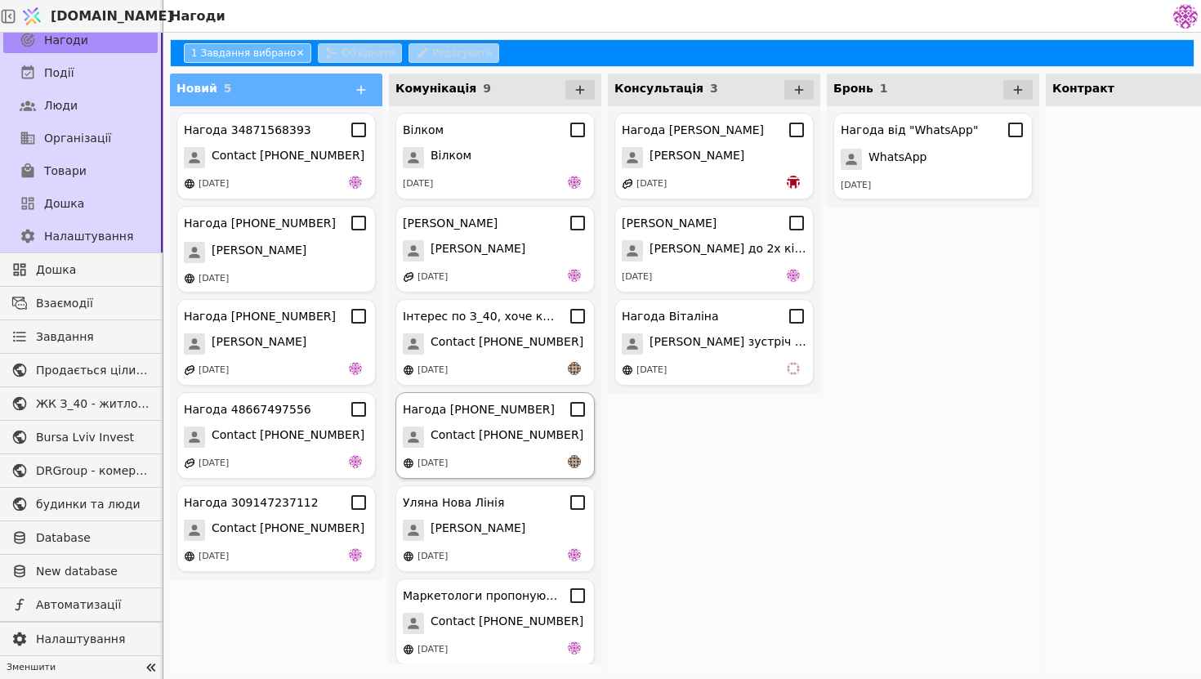
scroll to position [287, 0]
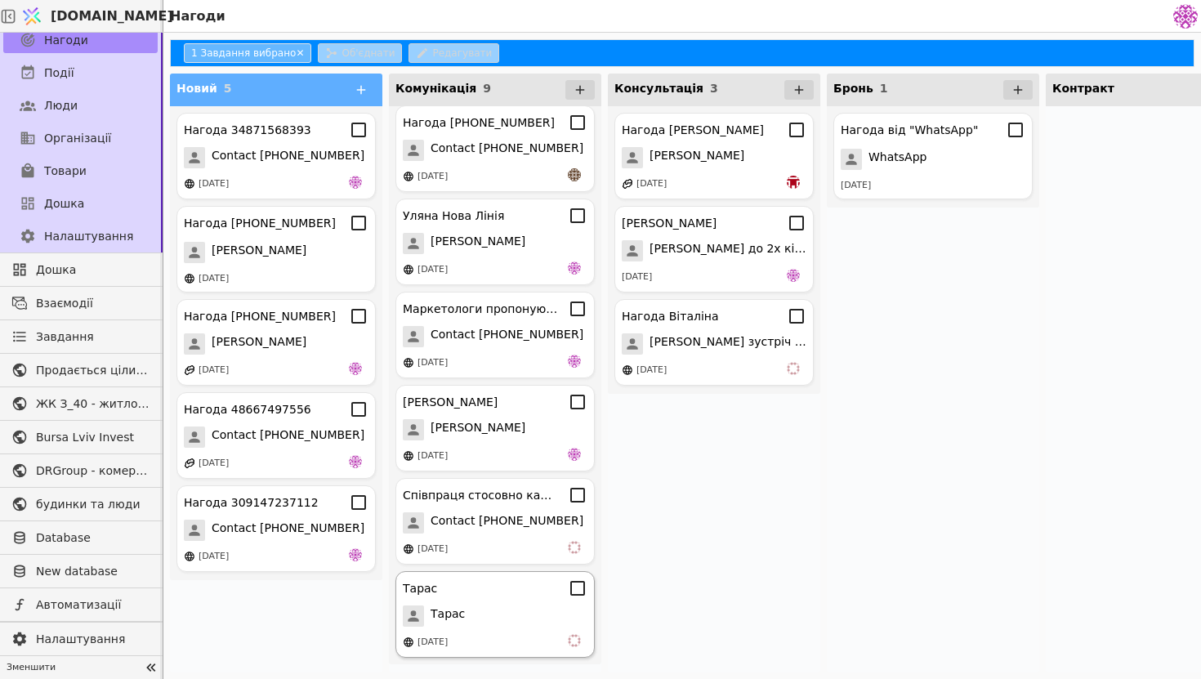
click at [480, 613] on div "Тарас" at bounding box center [495, 615] width 185 height 21
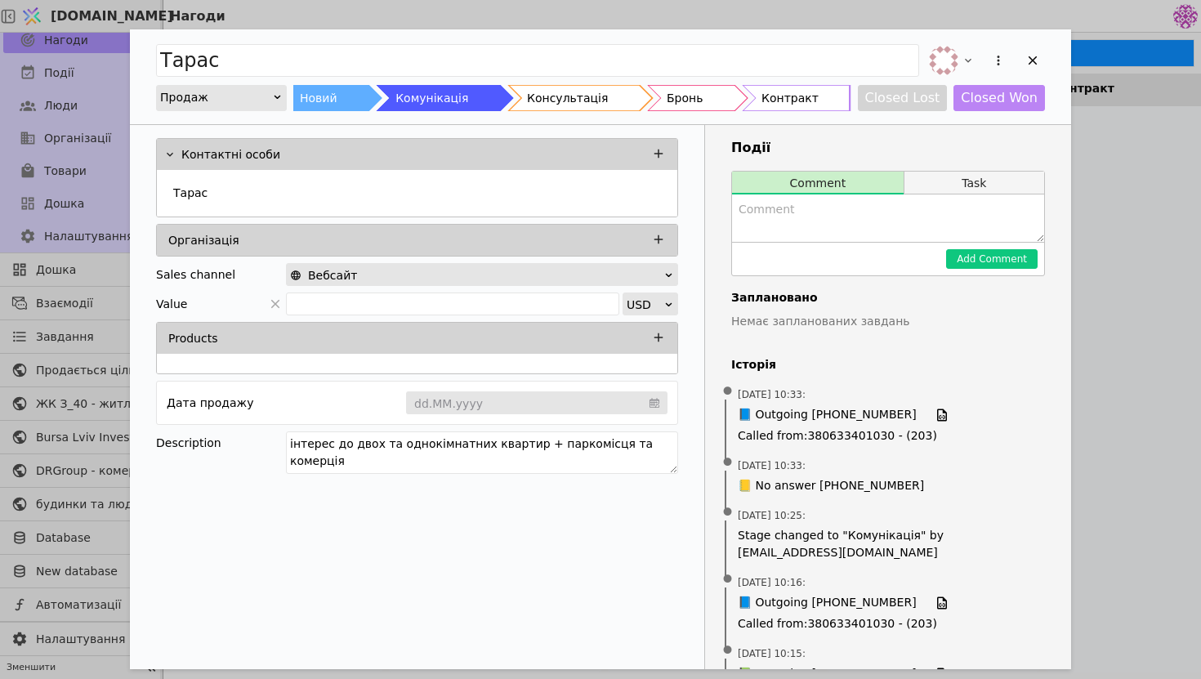
click at [985, 185] on button "Task" at bounding box center [975, 183] width 140 height 23
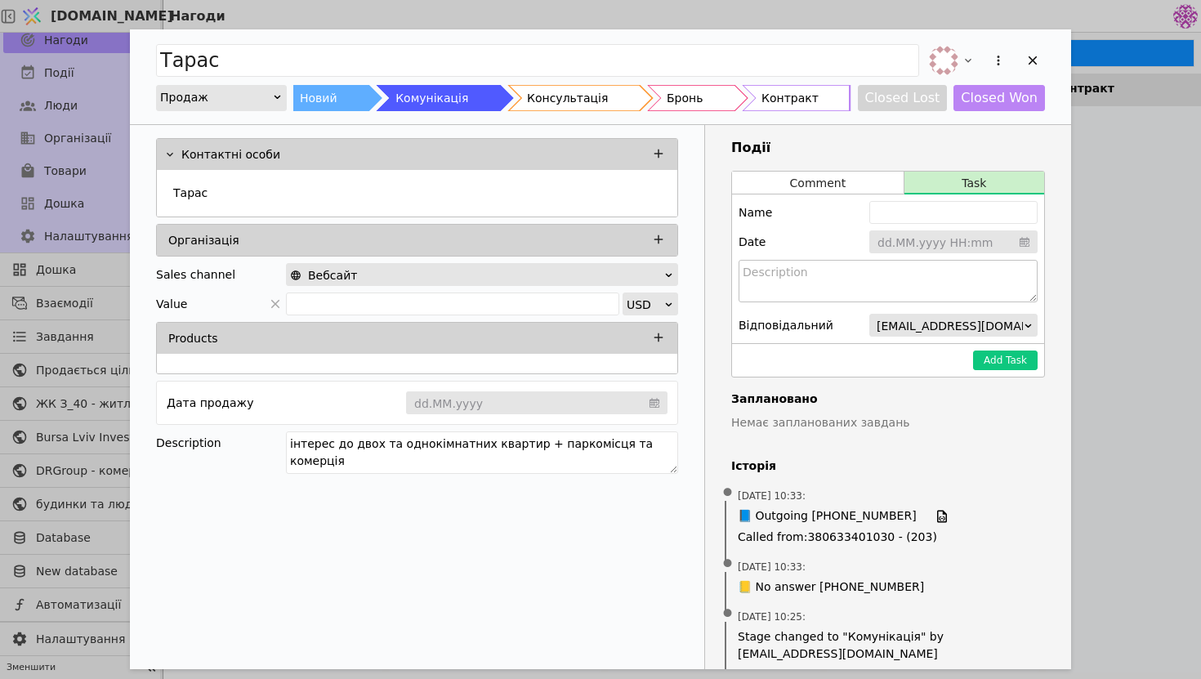
click at [815, 293] on textarea "Add Opportunity" at bounding box center [888, 281] width 299 height 42
click at [945, 250] on input "Add Opportunity" at bounding box center [953, 242] width 168 height 25
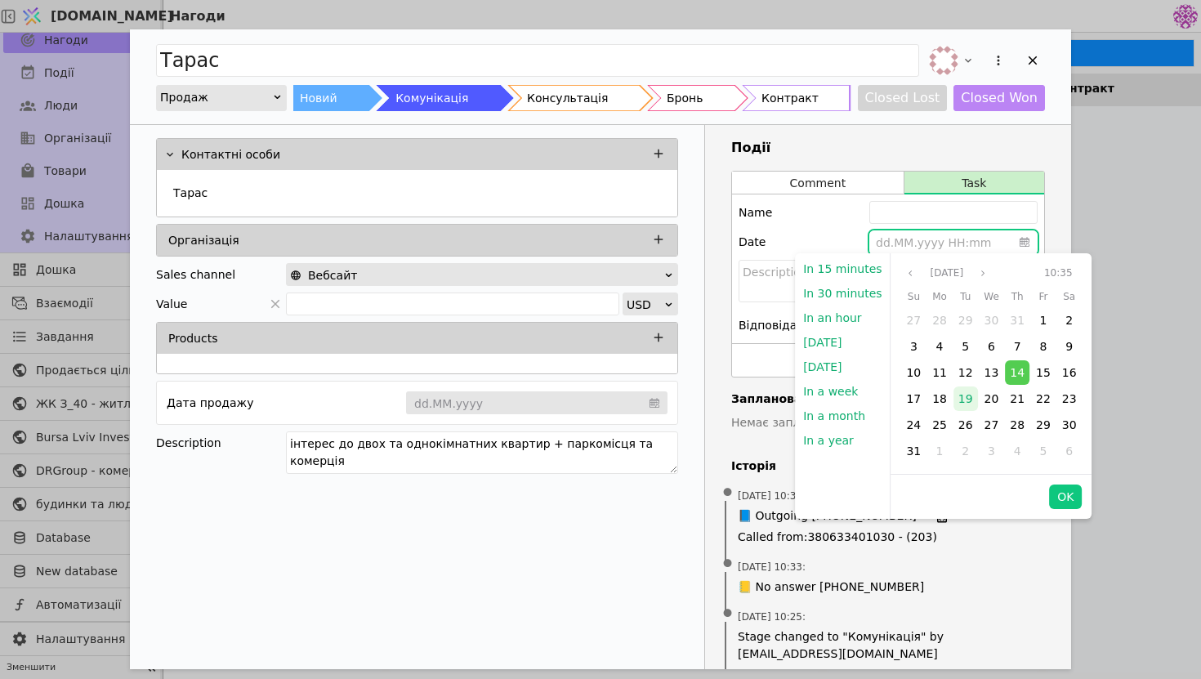
click at [964, 400] on span "19" at bounding box center [965, 398] width 15 height 13
click at [1063, 496] on button "OK" at bounding box center [1065, 497] width 33 height 25
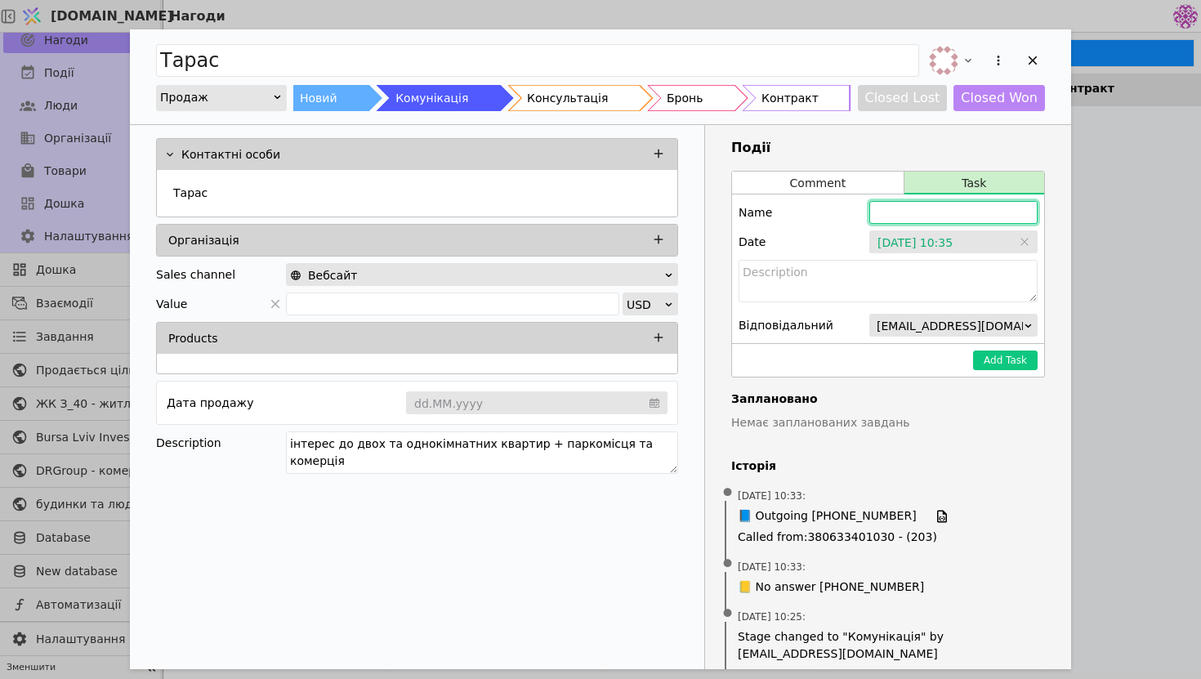
click at [911, 210] on input "Add Opportunity" at bounding box center [953, 212] width 168 height 23
type input "Тарас"
click at [896, 296] on textarea "Add Opportunity" at bounding box center [888, 281] width 299 height 42
type textarea "З"
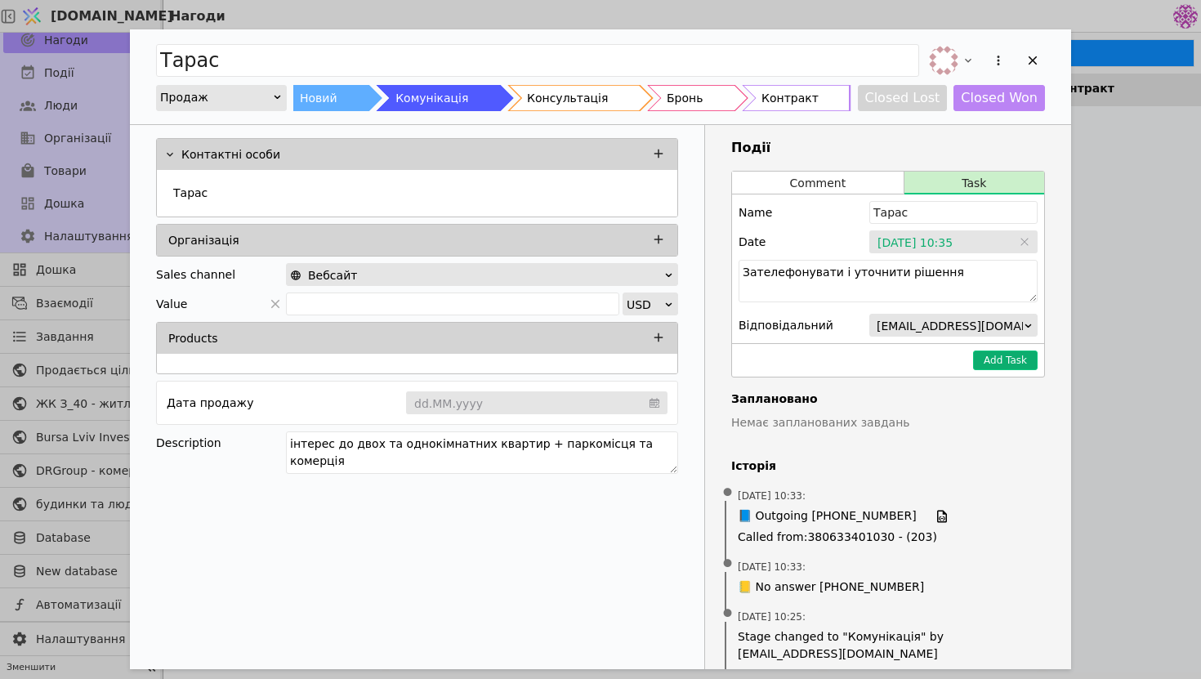
type textarea "Зателефонувати і уточнити рішення"
click at [1014, 358] on button "Add Task" at bounding box center [1005, 361] width 65 height 20
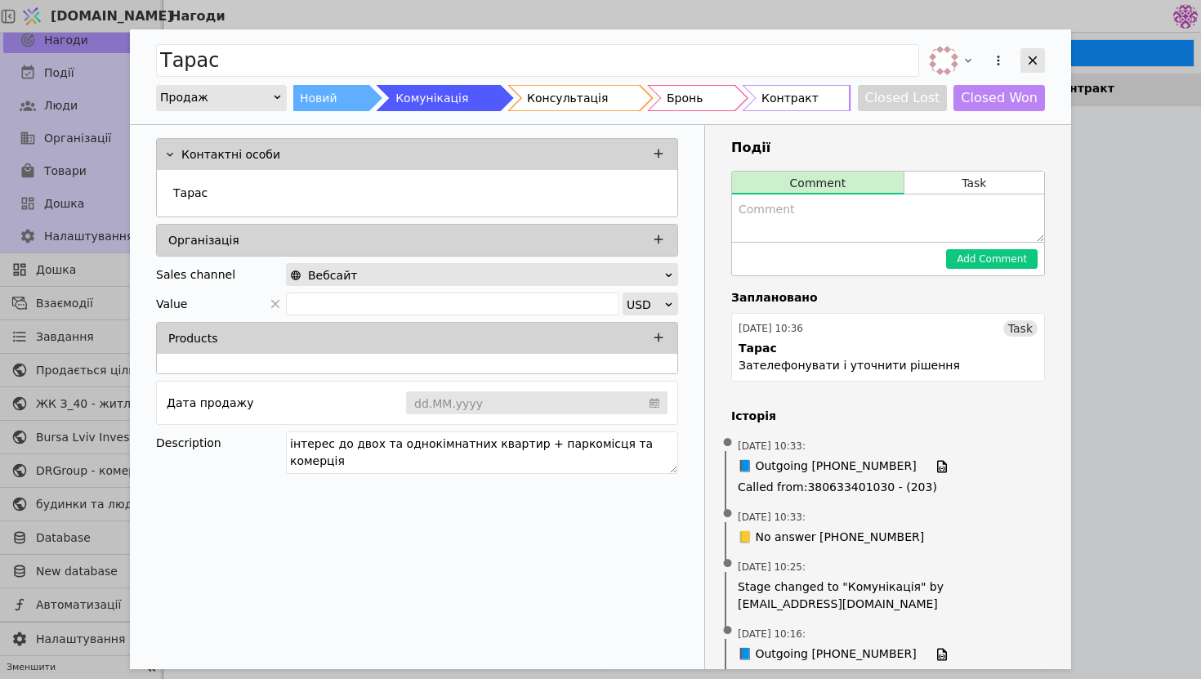
click at [1034, 69] on div "Add Opportunity" at bounding box center [1033, 60] width 25 height 25
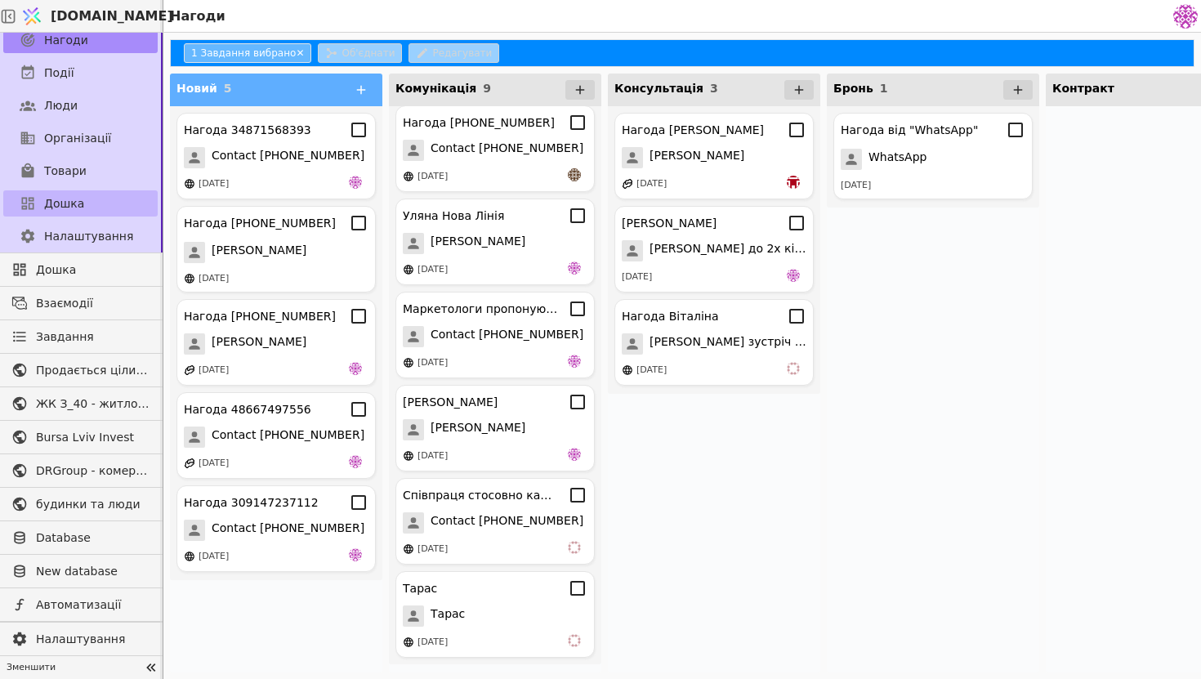
click at [79, 206] on span "Дошка" at bounding box center [64, 203] width 40 height 17
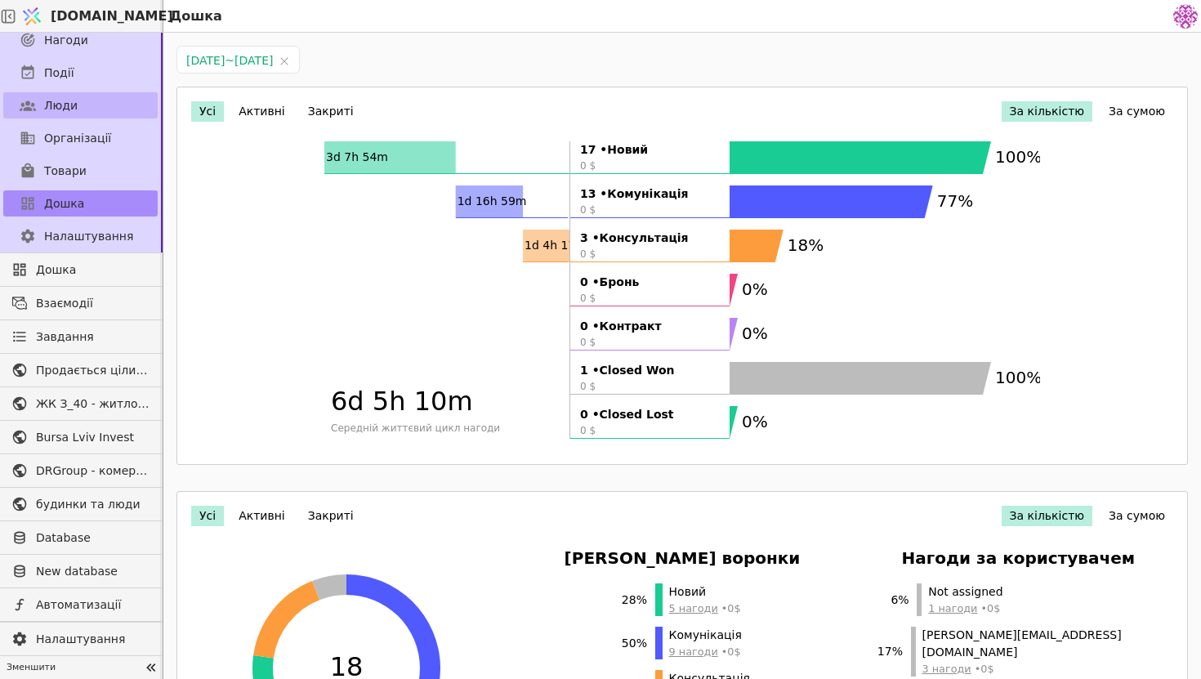
click at [84, 96] on link "Люди" at bounding box center [80, 105] width 154 height 26
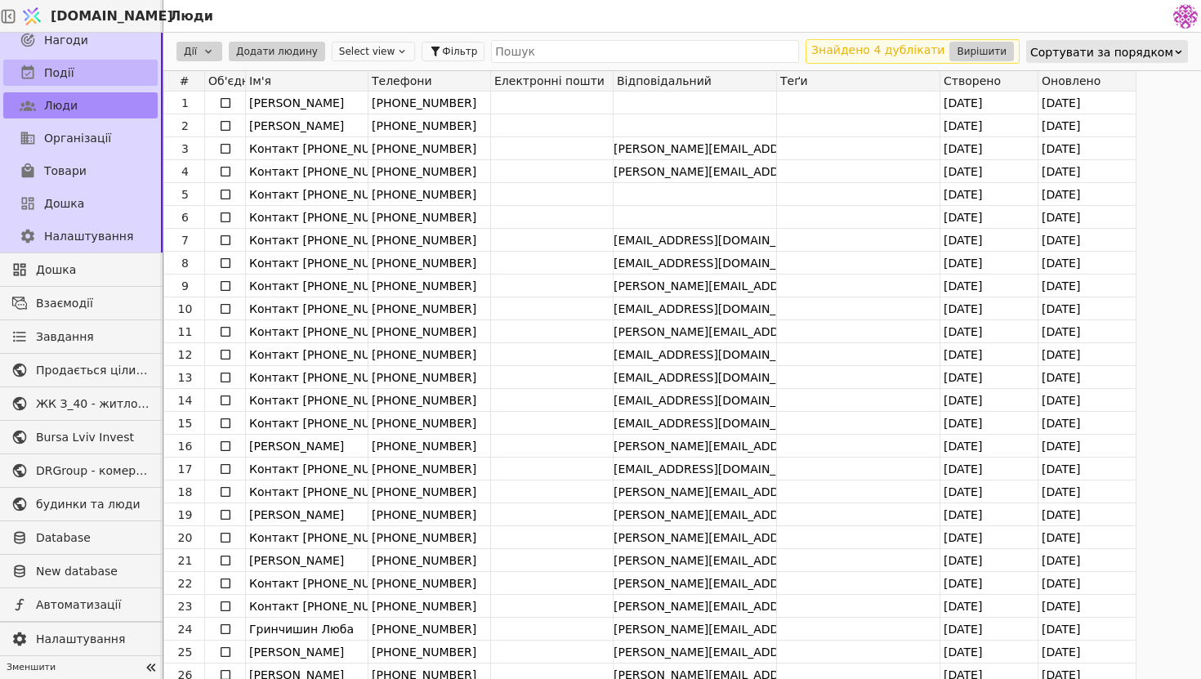
click at [84, 71] on link "Події" at bounding box center [80, 73] width 154 height 26
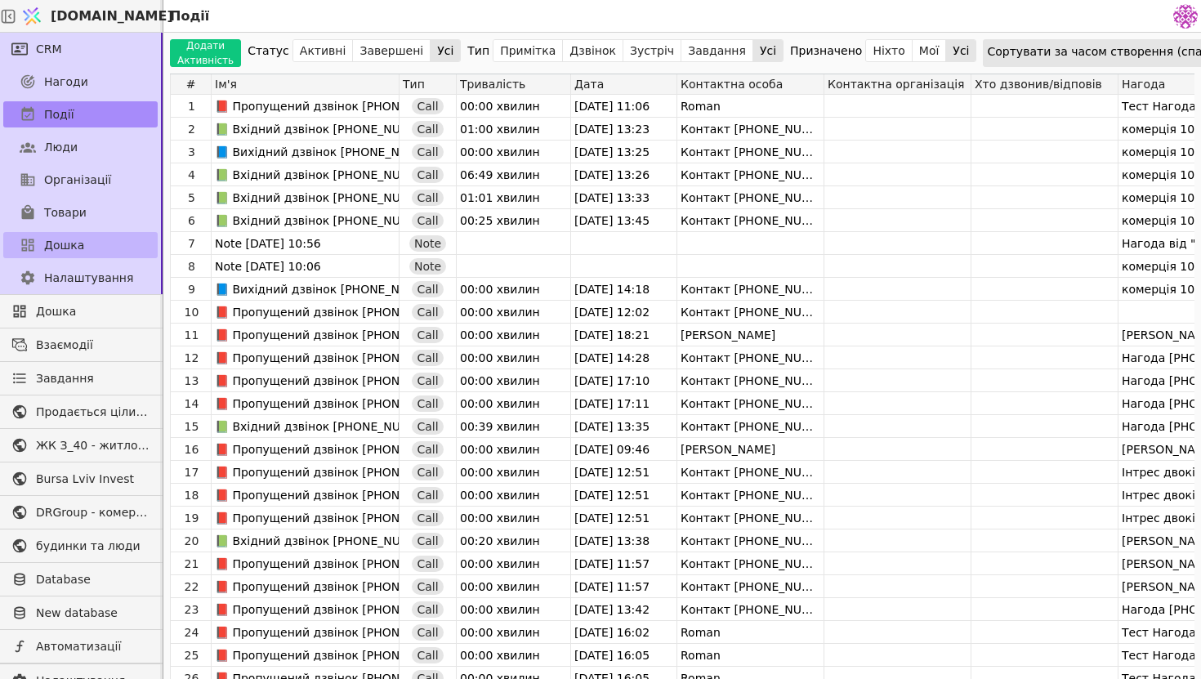
click at [52, 239] on span "Дошка" at bounding box center [64, 245] width 40 height 17
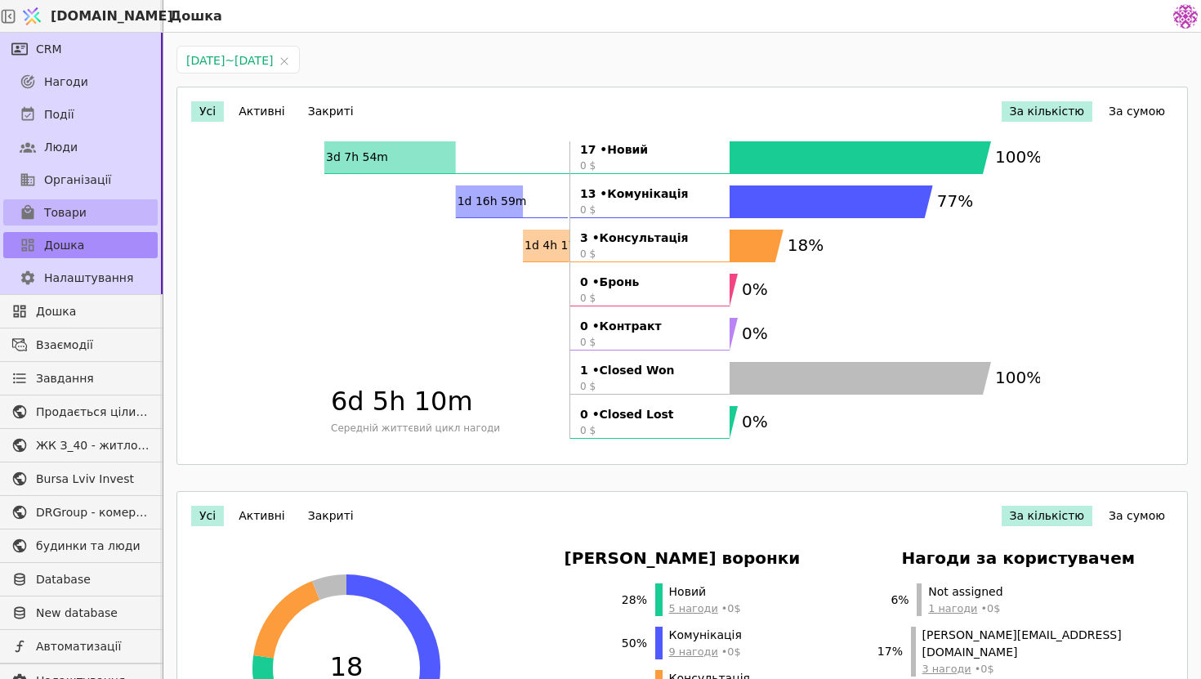
click at [67, 214] on span "Товари" at bounding box center [65, 212] width 42 height 17
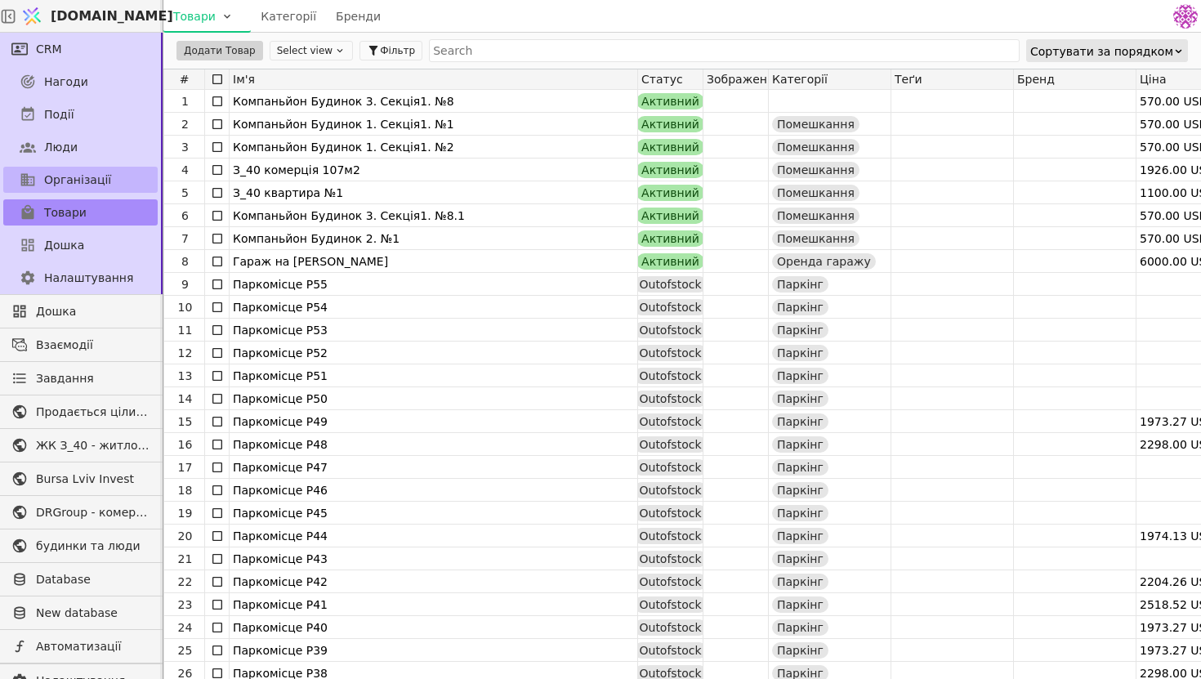
click at [78, 179] on span "Організації" at bounding box center [77, 180] width 67 height 17
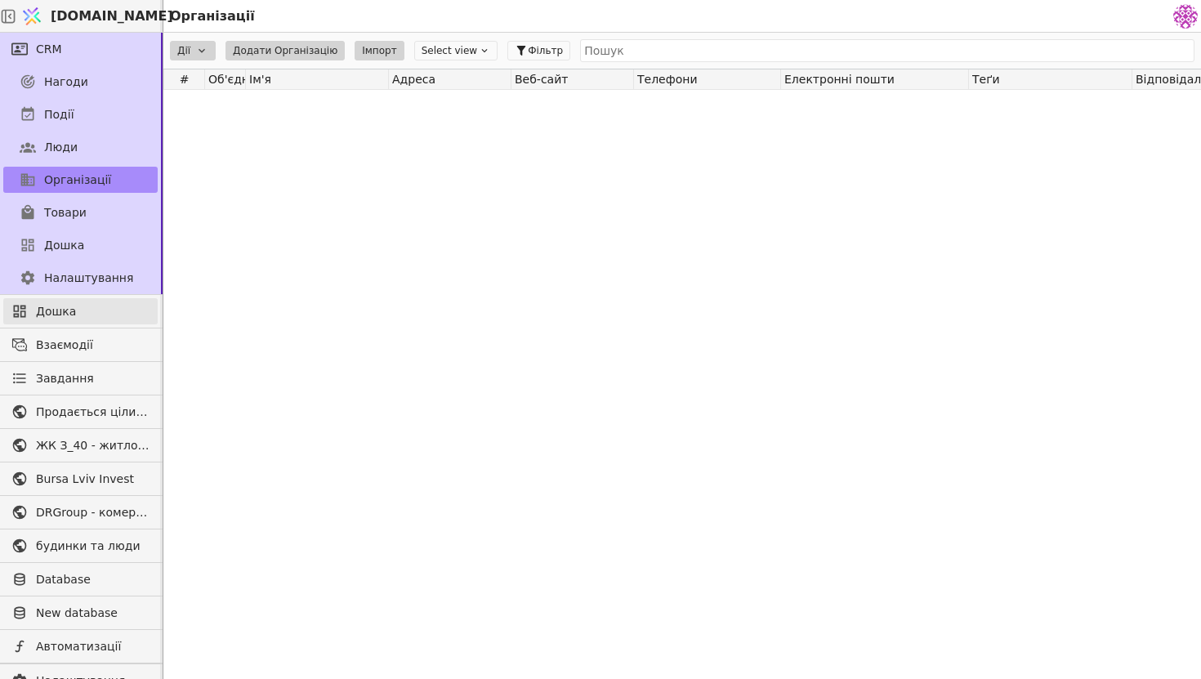
click at [74, 309] on span "Дошка" at bounding box center [93, 311] width 114 height 17
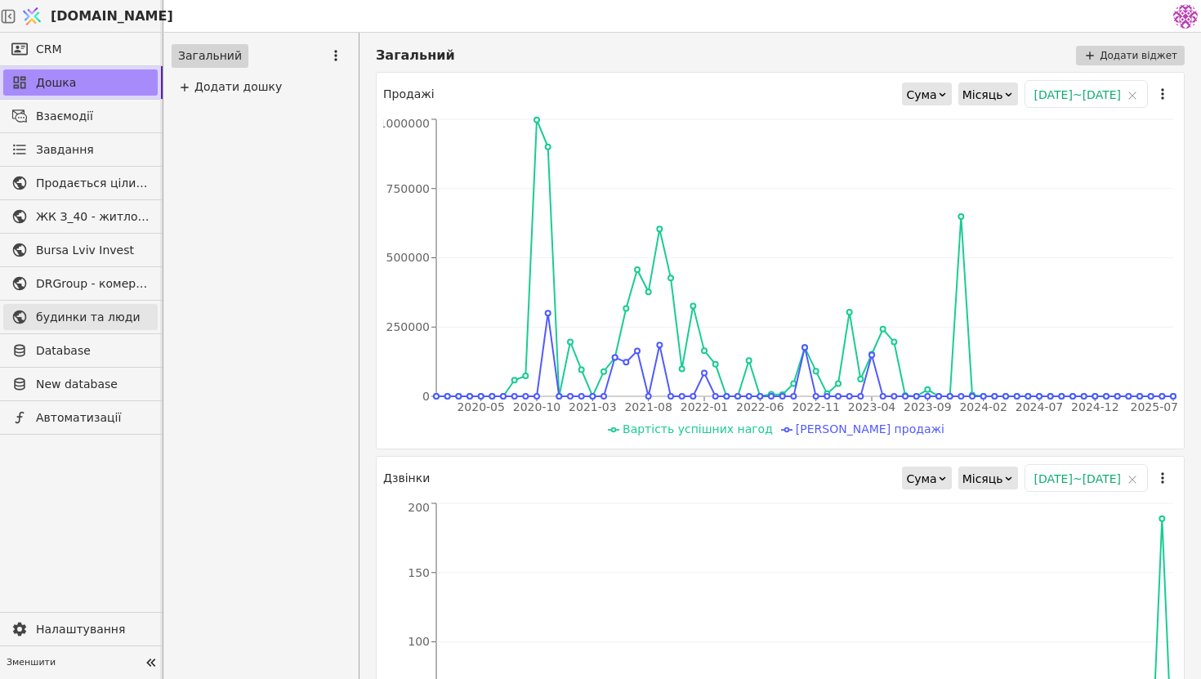
click at [79, 319] on span "будинки та люди" at bounding box center [93, 317] width 114 height 17
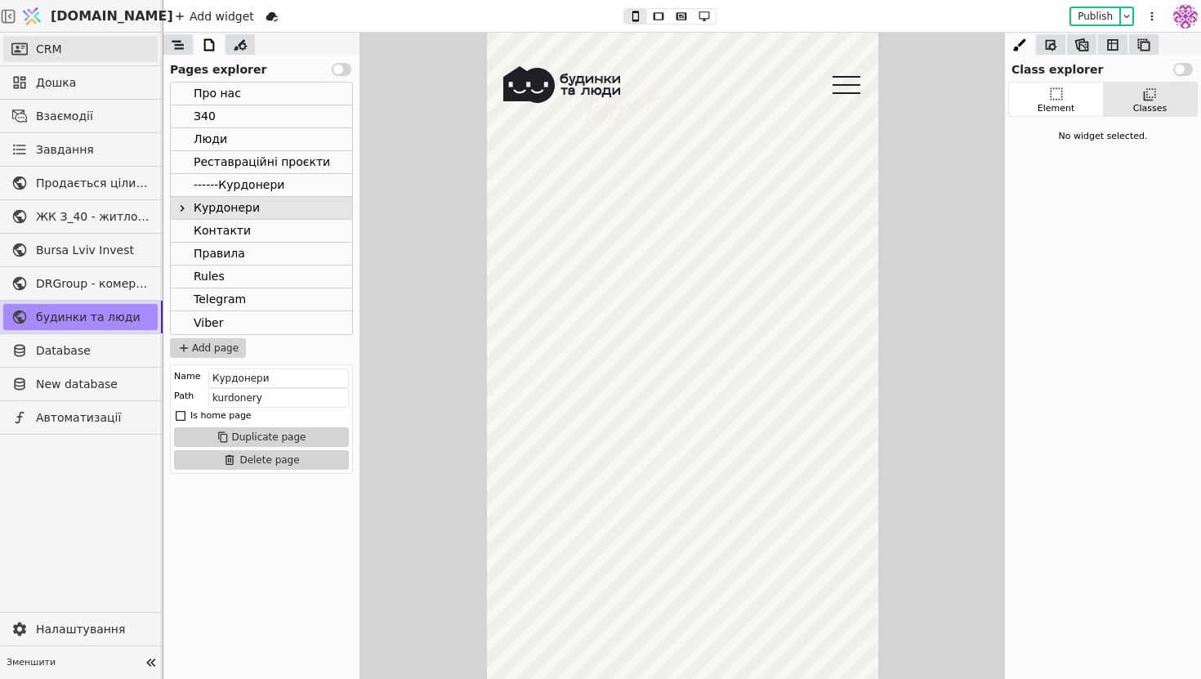
click at [77, 57] on link "CRM" at bounding box center [80, 49] width 154 height 26
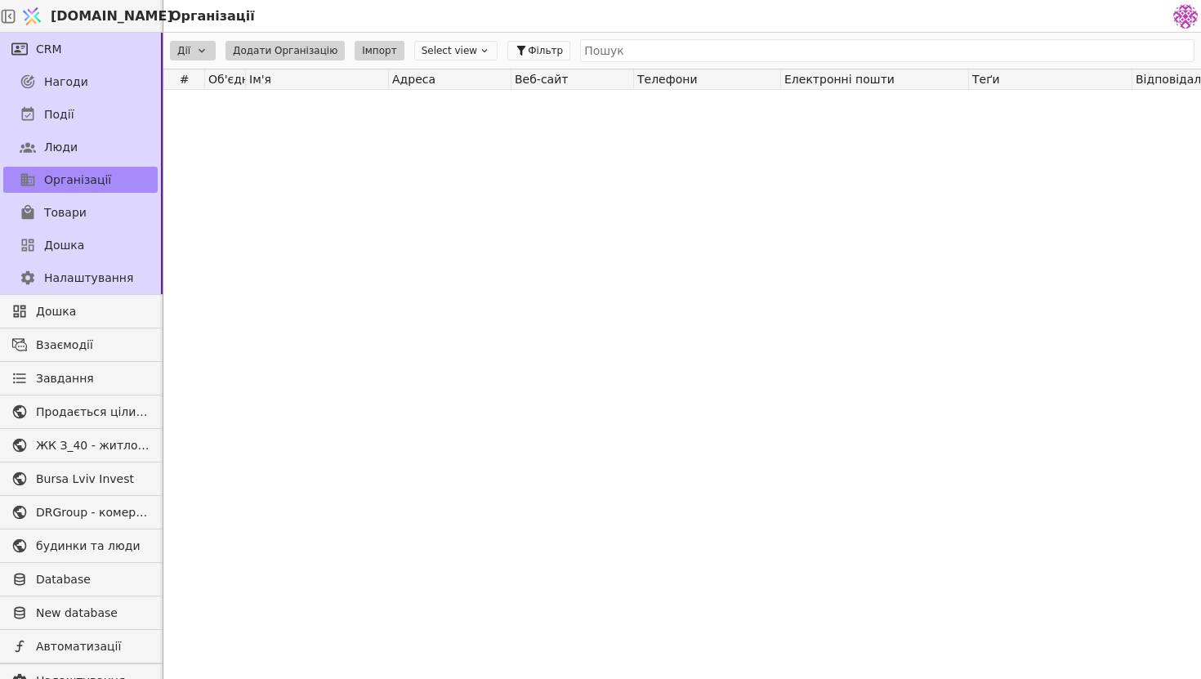
click at [102, 67] on div "Нагоди" at bounding box center [80, 81] width 161 height 33
click at [102, 77] on link "Нагоди" at bounding box center [80, 82] width 154 height 26
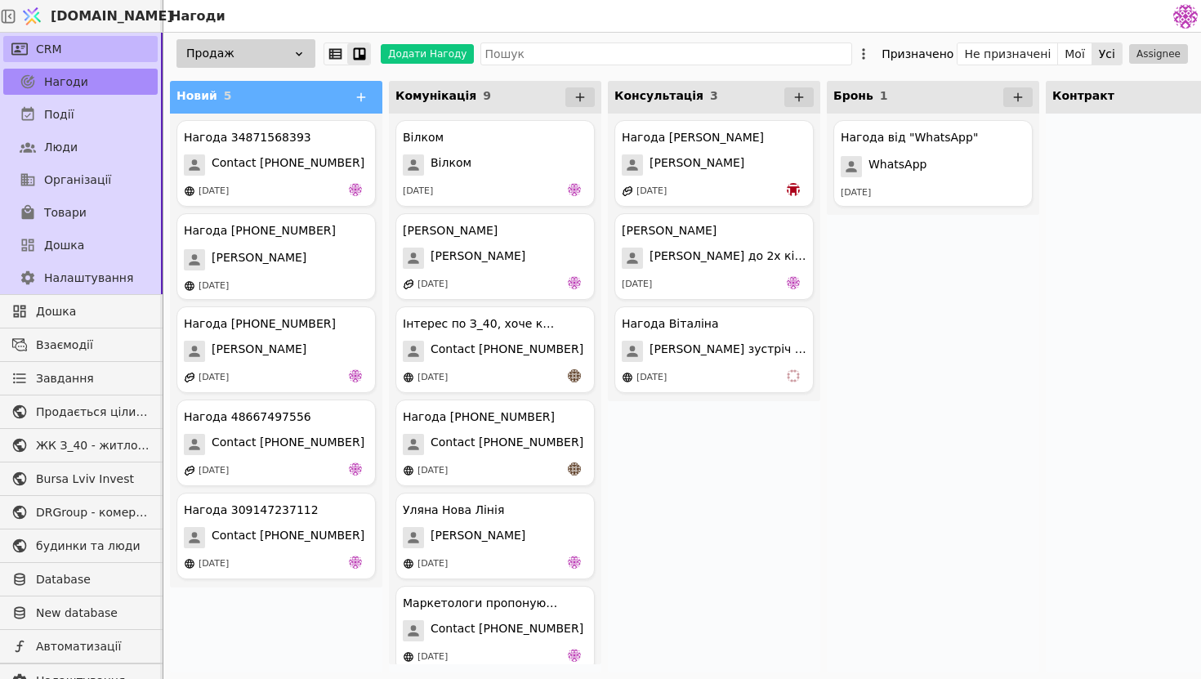
click at [87, 44] on link "CRM" at bounding box center [80, 49] width 154 height 26
click at [33, 387] on link "Завдання" at bounding box center [80, 378] width 154 height 26
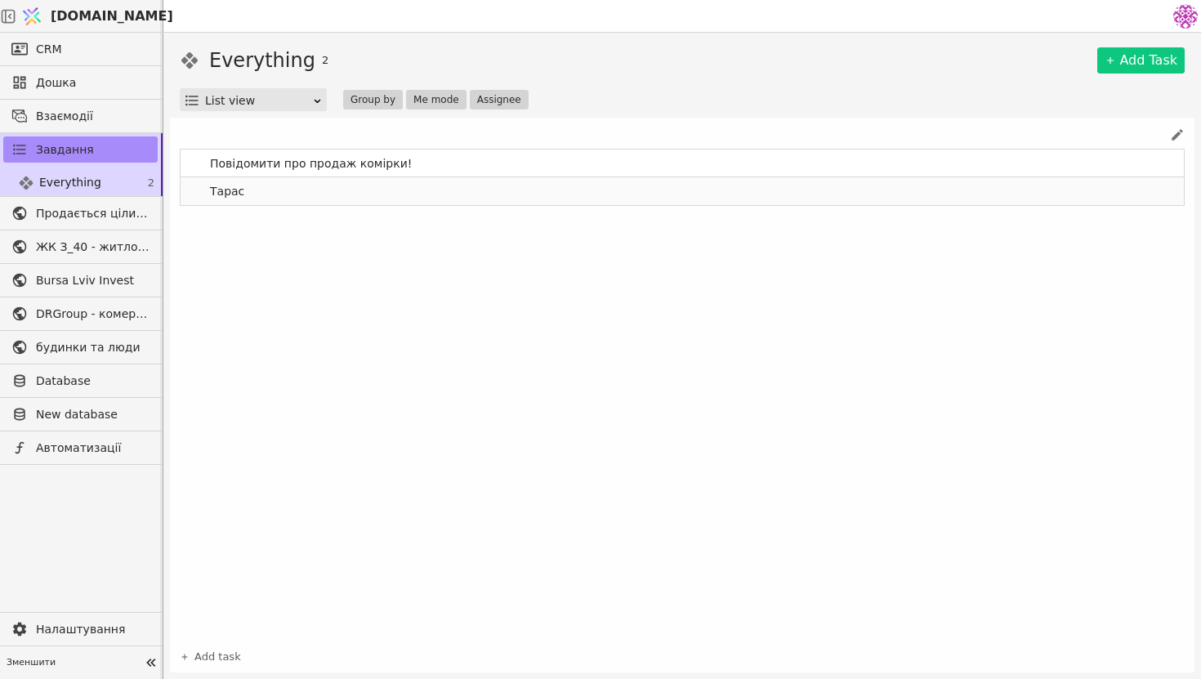
click at [266, 196] on span "Тарас" at bounding box center [252, 192] width 98 height 24
drag, startPoint x: 274, startPoint y: 193, endPoint x: 156, endPoint y: 191, distance: 117.7
click at [156, 191] on div "CRM Дошка Взаємодії Завдання Everything 2 Продається цілий будинок Комерційна н…" at bounding box center [600, 356] width 1201 height 646
click at [672, 271] on div "Повідомити про продаж комірки! Зателефонувати і уточнити стосовно зустрічі" at bounding box center [682, 395] width 1005 height 492
click at [61, 86] on span "Дошка" at bounding box center [93, 82] width 114 height 17
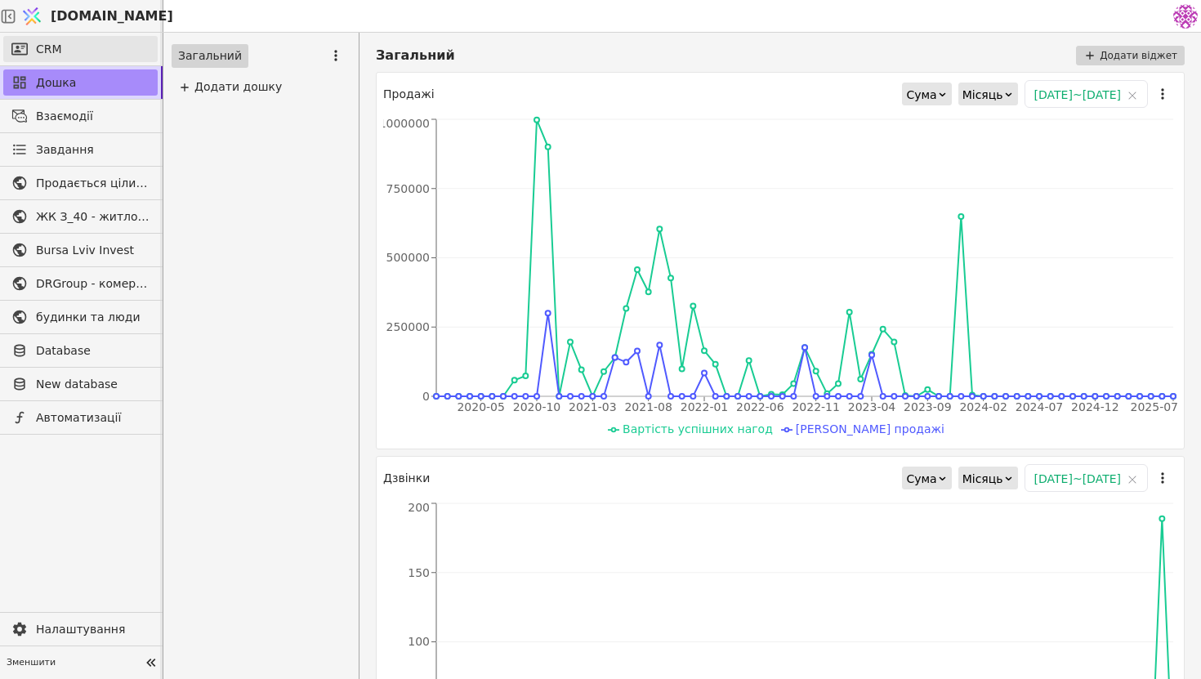
click at [84, 51] on link "CRM" at bounding box center [80, 49] width 154 height 26
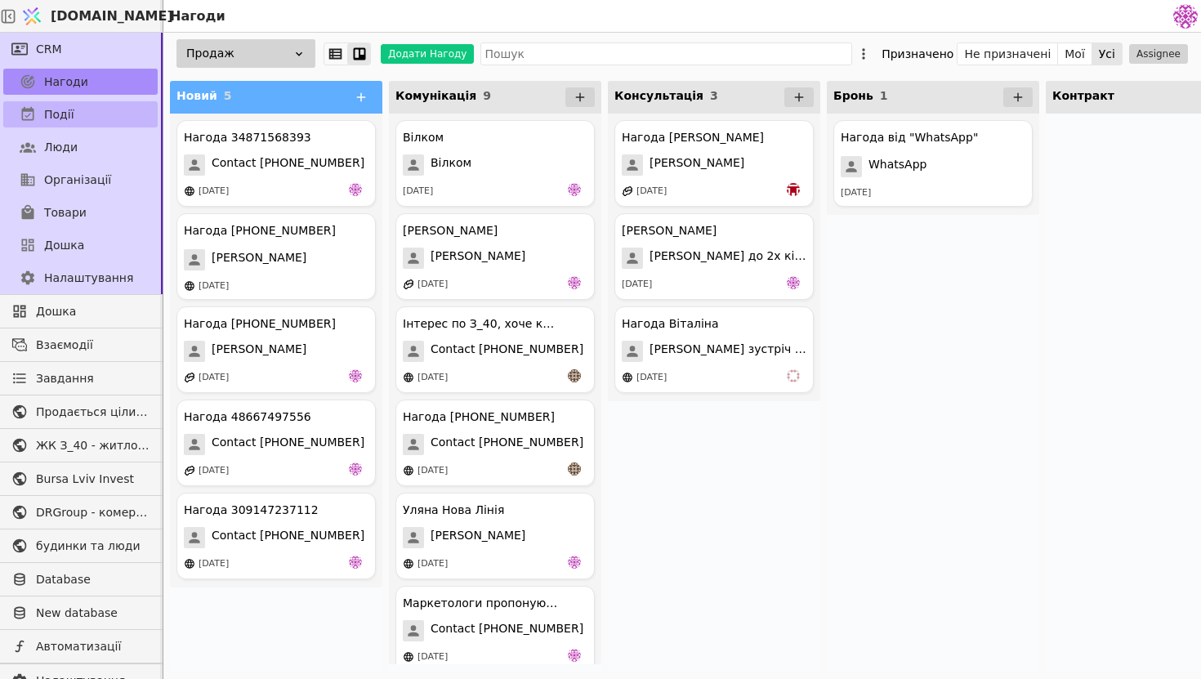
click at [94, 118] on link "Події" at bounding box center [80, 114] width 154 height 26
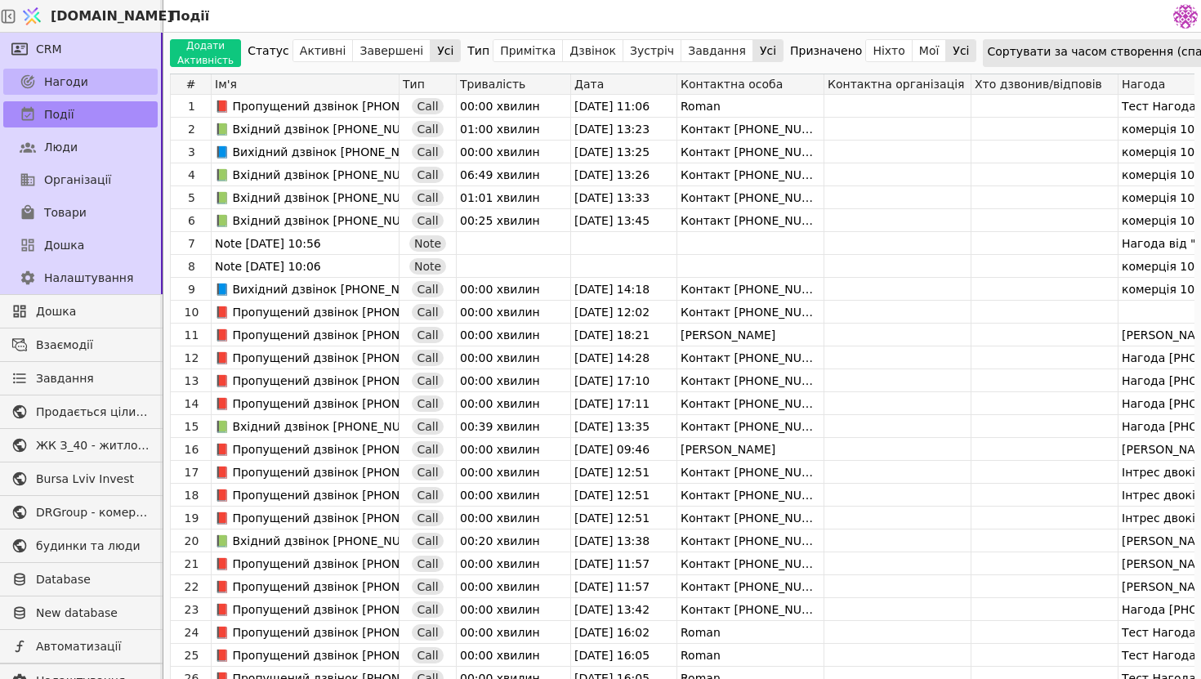
click at [93, 84] on link "Нагоди" at bounding box center [80, 82] width 154 height 26
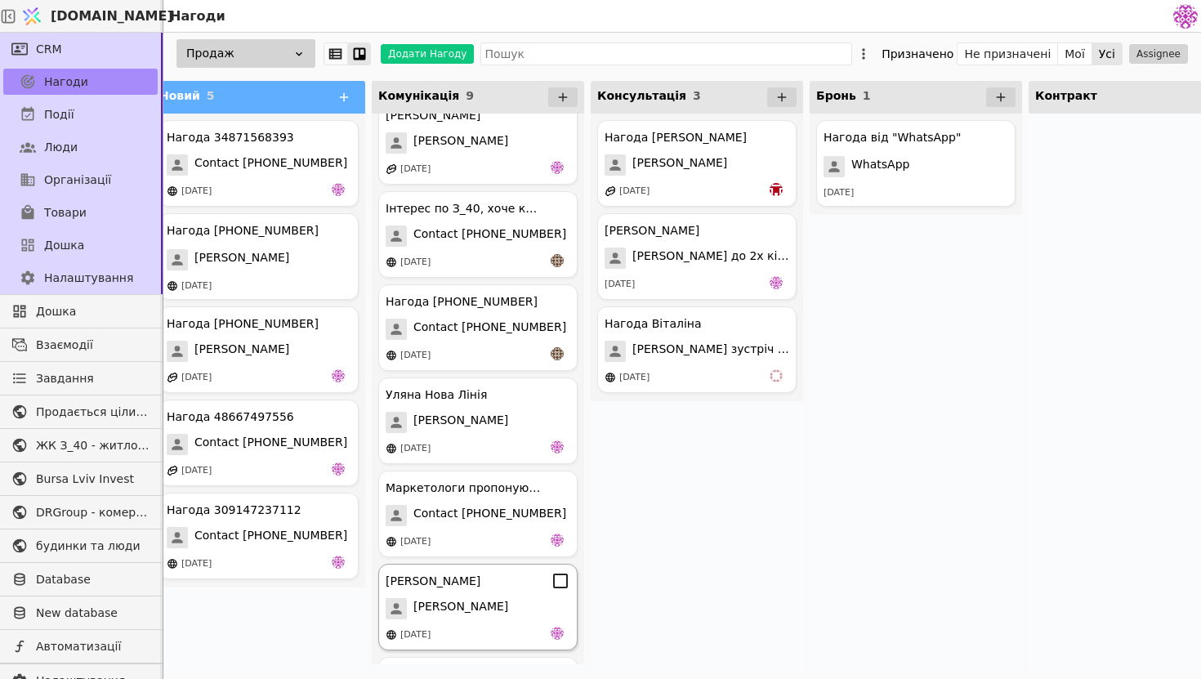
scroll to position [294, 0]
